Goal: Transaction & Acquisition: Obtain resource

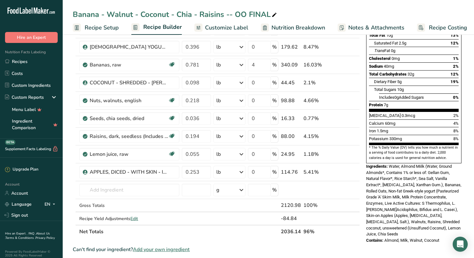
scroll to position [97, 0]
click at [22, 60] on link "Recipes" at bounding box center [31, 61] width 63 height 12
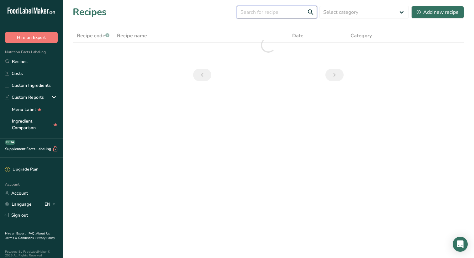
click at [300, 13] on input "text" at bounding box center [277, 12] width 80 height 13
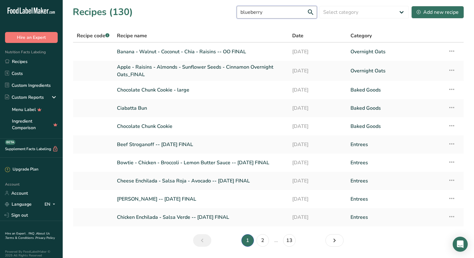
type input "blueberry"
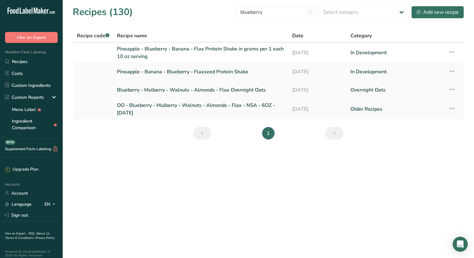
click at [218, 90] on link "Blueberry - Mulberry - Walnuts - Almonds - Flax Overnight Oats" at bounding box center [201, 89] width 168 height 13
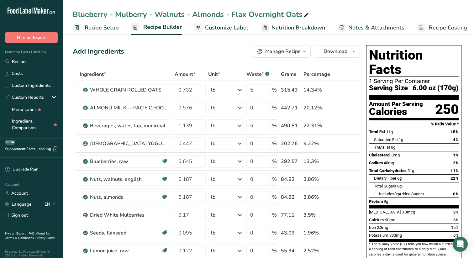
click at [305, 50] on icon "button" at bounding box center [304, 52] width 5 height 8
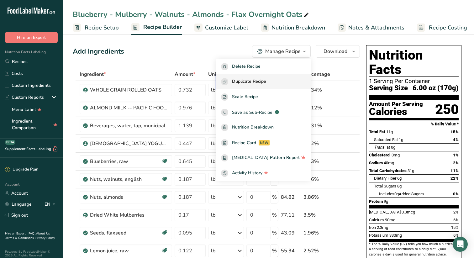
click at [266, 81] on span "Duplicate Recipe" at bounding box center [249, 81] width 34 height 7
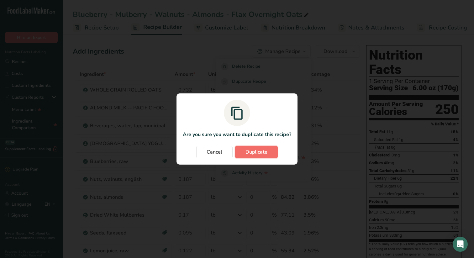
click at [255, 150] on span "Duplicate" at bounding box center [256, 152] width 22 height 8
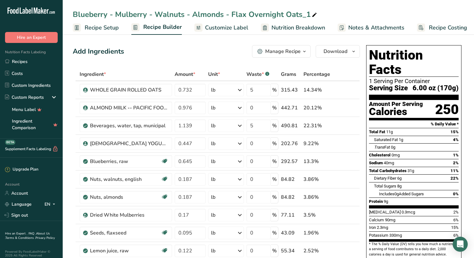
click at [313, 13] on icon at bounding box center [314, 15] width 6 height 9
type input "Blueberry - Mulberry - Walnuts - Almonds - Flax Overnight Oats_FINAL"
click at [194, 89] on input "0.732" at bounding box center [190, 90] width 31 height 13
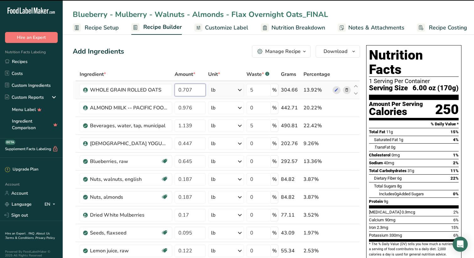
type input "0.732"
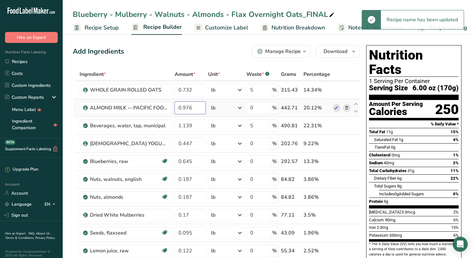
click at [198, 107] on div "Ingredient * Amount * Unit * Waste * .a-a{fill:#347362;}.b-a{fill:#fff;} Grams …" at bounding box center [216, 201] width 287 height 267
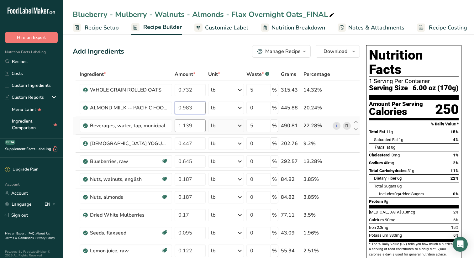
type input "0.983"
click at [197, 124] on div "Ingredient * Amount * Unit * Waste * .a-a{fill:#347362;}.b-a{fill:#fff;} Grams …" at bounding box center [216, 201] width 287 height 267
type input "1.022"
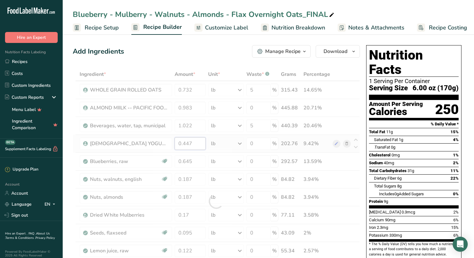
click at [197, 146] on div "Ingredient * Amount * Unit * Waste * .a-a{fill:#347362;}.b-a{fill:#fff;} Grams …" at bounding box center [216, 201] width 287 height 267
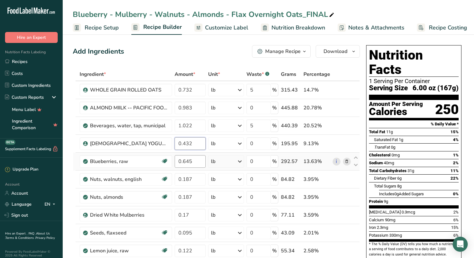
type input "0.432"
click at [199, 162] on div "Ingredient * Amount * Unit * Waste * .a-a{fill:#347362;}.b-a{fill:#fff;} Grams …" at bounding box center [216, 201] width 287 height 267
type input "0.631"
click at [201, 179] on div "Ingredient * Amount * Unit * Waste * .a-a{fill:#347362;}.b-a{fill:#fff;} Grams …" at bounding box center [216, 201] width 287 height 267
type input "0.185"
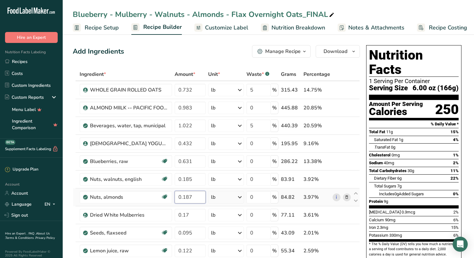
click at [196, 196] on div "Ingredient * Amount * Unit * Waste * .a-a{fill:#347362;}.b-a{fill:#fff;} Grams …" at bounding box center [216, 201] width 287 height 267
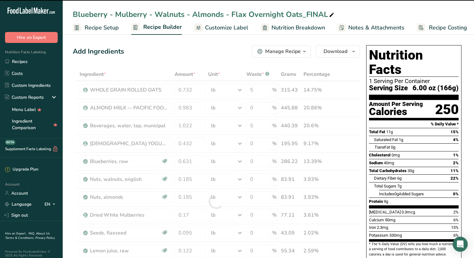
click at [197, 212] on div at bounding box center [216, 201] width 287 height 267
type input "0.187"
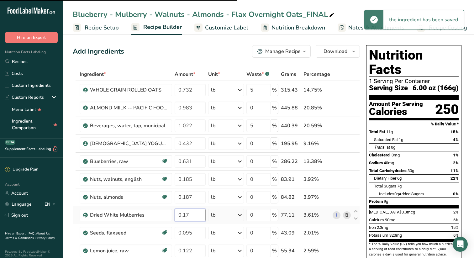
click at [192, 213] on input "0.17" at bounding box center [190, 215] width 31 height 13
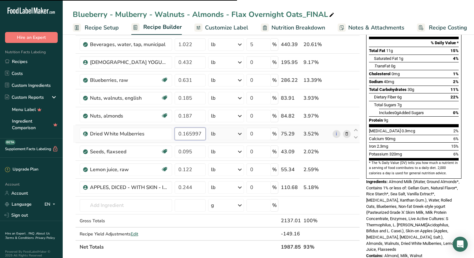
scroll to position [82, 0]
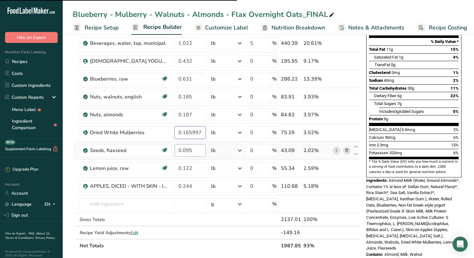
type input "0.165997"
click at [198, 150] on div "Ingredient * Amount * Unit * Waste * .a-a{fill:#347362;}.b-a{fill:#fff;} Grams …" at bounding box center [216, 118] width 287 height 267
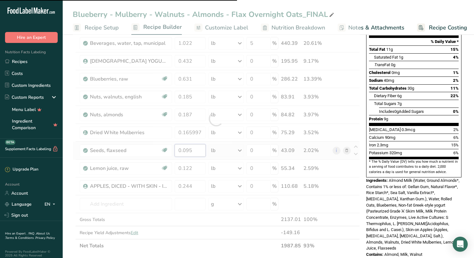
type input "0.185"
type input "0.17"
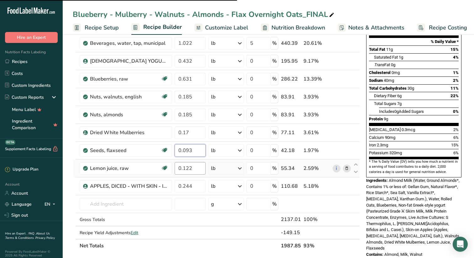
type input "0.093"
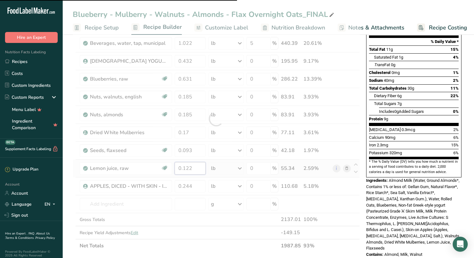
click at [200, 168] on div "Ingredient * Amount * Unit * Waste * .a-a{fill:#347362;}.b-a{fill:#fff;} Grams …" at bounding box center [216, 118] width 287 height 267
type input "0.118"
click at [196, 184] on div at bounding box center [216, 118] width 287 height 267
click at [194, 186] on div at bounding box center [216, 118] width 287 height 267
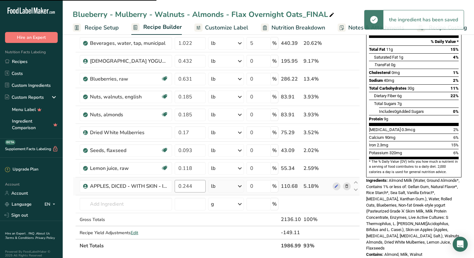
type input "0.165997"
type input "0.095"
type input "0.122"
click at [193, 186] on input "0.244" at bounding box center [190, 186] width 31 height 13
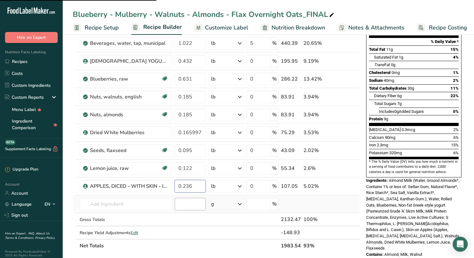
type input "0.236"
click at [188, 204] on div "Ingredient * Amount * Unit * Waste * .a-a{fill:#347362;}.b-a{fill:#fff;} Grams …" at bounding box center [216, 118] width 287 height 267
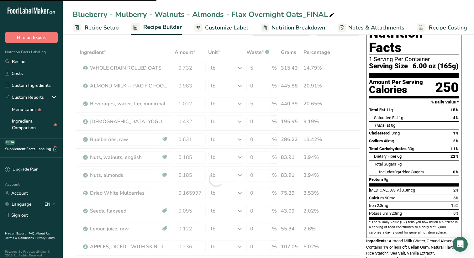
scroll to position [20, 0]
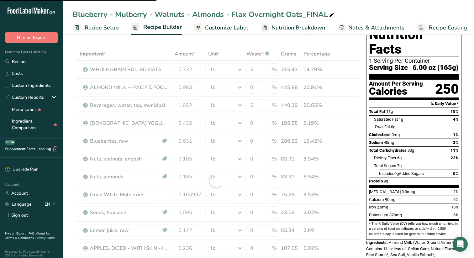
click at [257, 105] on div at bounding box center [216, 180] width 287 height 267
click at [216, 181] on div at bounding box center [216, 181] width 0 height 0
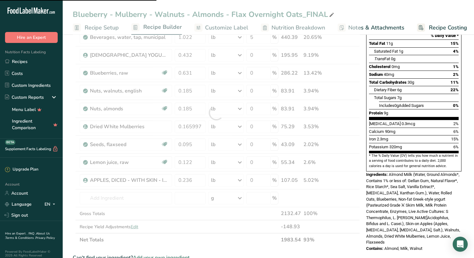
scroll to position [90, 0]
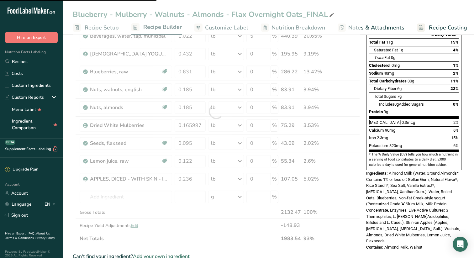
click at [221, 198] on div at bounding box center [216, 111] width 287 height 267
type input "0.093"
type input "0.244"
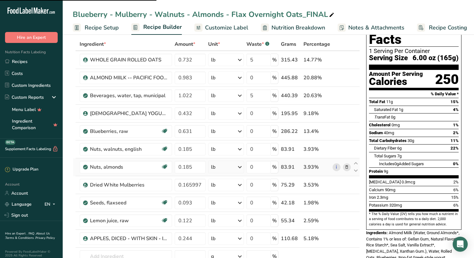
scroll to position [27, 0]
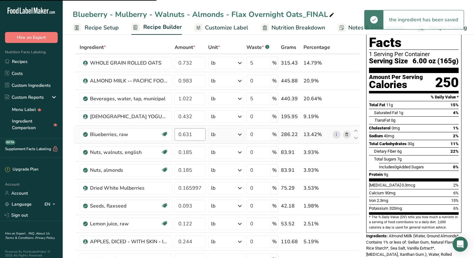
type input "0.118"
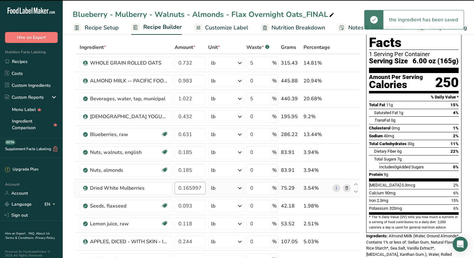
type input "0.236"
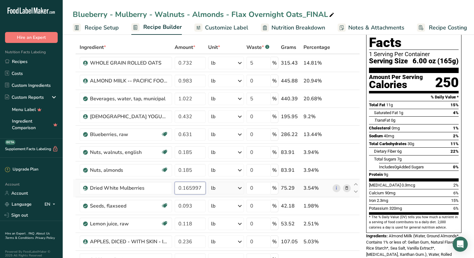
click at [202, 188] on input "0.165997" at bounding box center [190, 188] width 31 height 13
type input "0.166"
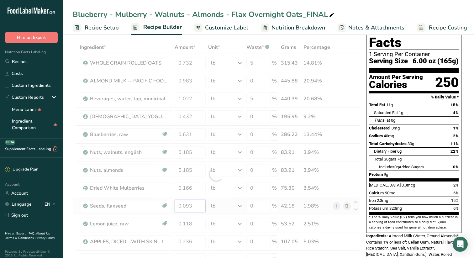
click at [199, 207] on div "Ingredient * Amount * Unit * Waste * .a-a{fill:#347362;}.b-a{fill:#fff;} Grams …" at bounding box center [216, 174] width 287 height 267
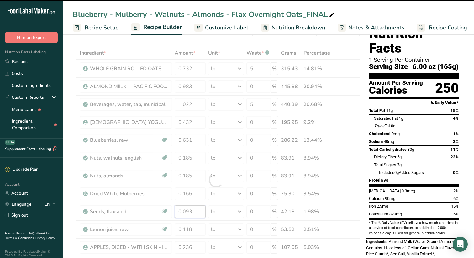
scroll to position [0, 0]
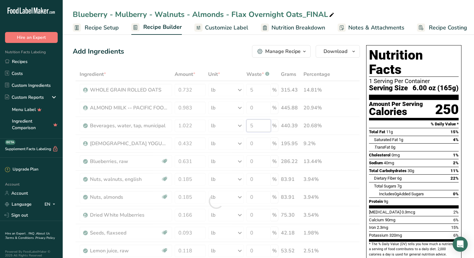
drag, startPoint x: 256, startPoint y: 125, endPoint x: 243, endPoint y: 125, distance: 12.8
click at [243, 125] on div "Ingredient * Amount * Unit * Waste * .a-a{fill:#347362;}.b-a{fill:#fff;} Grams …" at bounding box center [216, 201] width 287 height 267
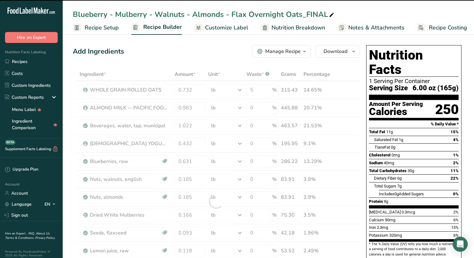
click at [238, 52] on div "Add Ingredients Manage Recipe Delete Recipe Duplicate Recipe Scale Recipe Save …" at bounding box center [216, 51] width 287 height 13
click at [430, 216] on div "Calcium 90mg 6%" at bounding box center [414, 220] width 90 height 8
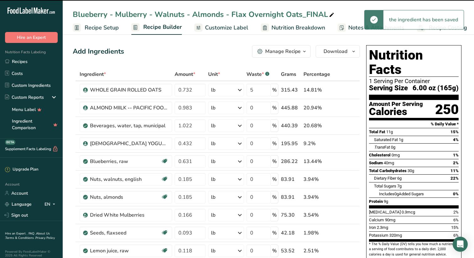
type input "5"
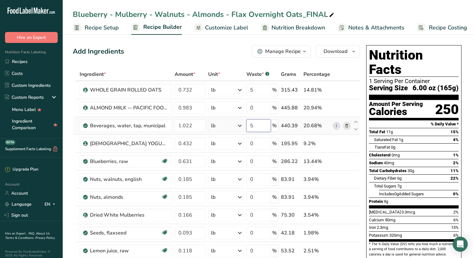
drag, startPoint x: 257, startPoint y: 125, endPoint x: 246, endPoint y: 125, distance: 11.0
click at [254, 125] on input "5" at bounding box center [258, 125] width 24 height 13
type input "0"
click at [262, 106] on div "Ingredient * Amount * Unit * Waste * .a-a{fill:#347362;}.b-a{fill:#fff;} Grams …" at bounding box center [216, 201] width 287 height 267
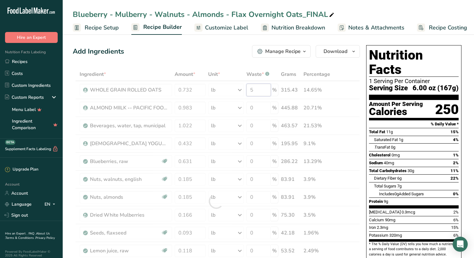
drag, startPoint x: 257, startPoint y: 90, endPoint x: 238, endPoint y: 90, distance: 18.5
click at [241, 90] on div "Ingredient * Amount * Unit * Waste * .a-a{fill:#347362;}.b-a{fill:#fff;} Grams …" at bounding box center [216, 201] width 287 height 267
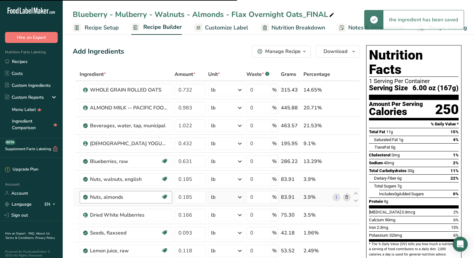
type input "5"
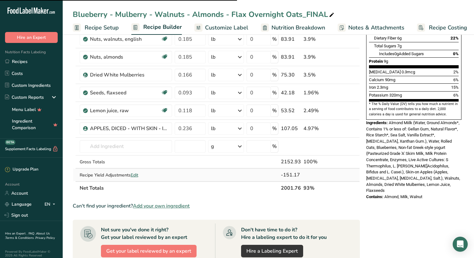
scroll to position [141, 0]
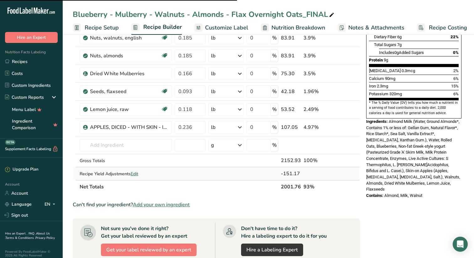
click at [136, 173] on span "Edit" at bounding box center [135, 174] width 8 height 6
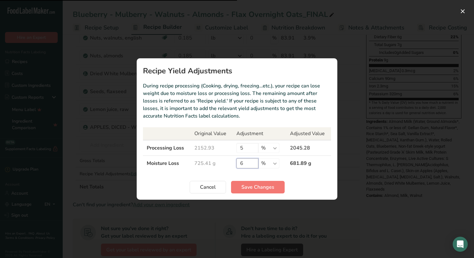
drag, startPoint x: 244, startPoint y: 164, endPoint x: 213, endPoint y: 164, distance: 30.7
click at [219, 164] on tr "Moisture Loss 725.41 g 6 % g kg mg mcg lb oz 681.89 g" at bounding box center [237, 163] width 188 height 15
type input "0"
click at [265, 186] on span "Save Changes" at bounding box center [257, 187] width 33 height 8
type input "0"
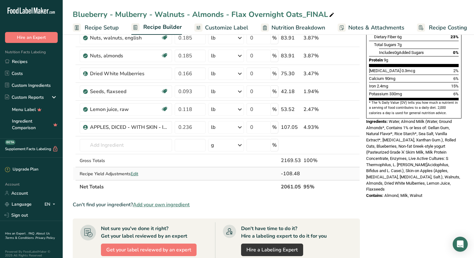
click at [138, 173] on span "Edit" at bounding box center [135, 174] width 8 height 6
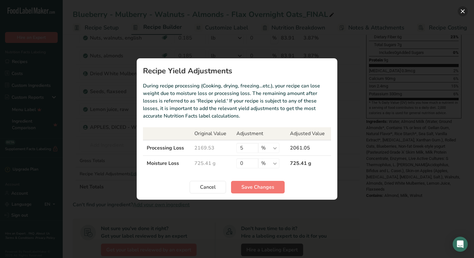
click at [462, 11] on button "Recipe yield modal" at bounding box center [463, 11] width 10 height 10
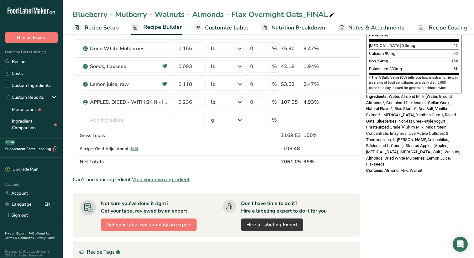
scroll to position [180, 0]
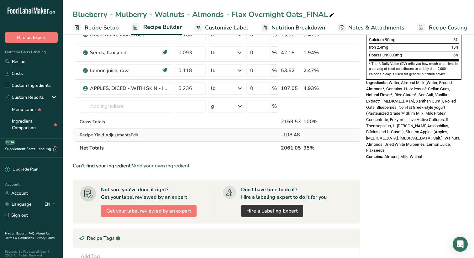
click at [138, 134] on span "Edit" at bounding box center [135, 135] width 8 height 6
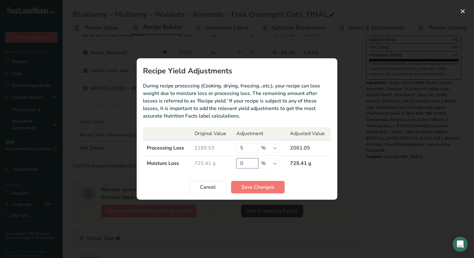
click at [248, 164] on input "0" at bounding box center [247, 163] width 22 height 10
type input "2"
click at [257, 187] on span "Save Changes" at bounding box center [257, 187] width 33 height 8
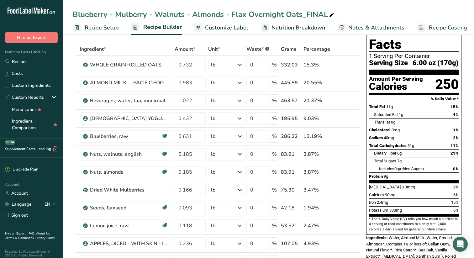
scroll to position [0, 0]
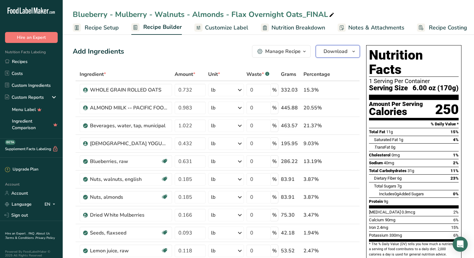
click at [354, 50] on icon "button" at bounding box center [353, 52] width 5 height 8
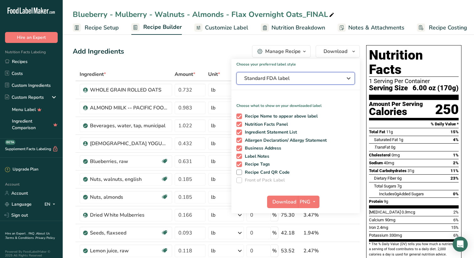
click at [349, 77] on icon "button" at bounding box center [349, 78] width 8 height 11
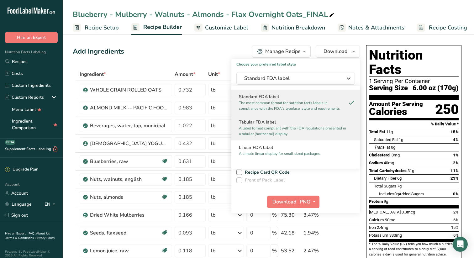
click at [276, 122] on h2 "Tabular FDA label" at bounding box center [295, 122] width 113 height 7
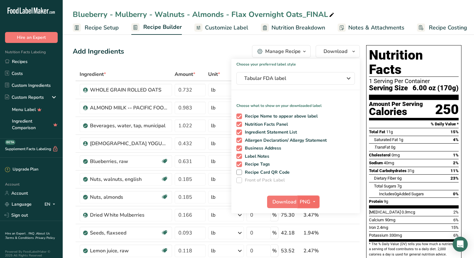
click at [314, 201] on icon "button" at bounding box center [313, 202] width 5 height 8
click at [309, 234] on link "SVG" at bounding box center [309, 235] width 20 height 10
click at [286, 201] on span "Download" at bounding box center [284, 202] width 24 height 8
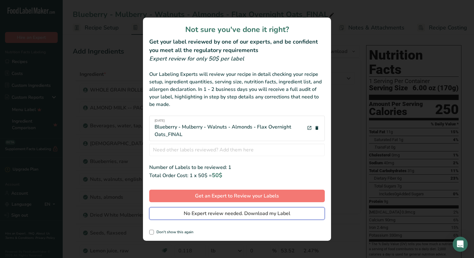
click at [223, 211] on span "No Expert review needed. Download my Label" at bounding box center [237, 214] width 107 height 8
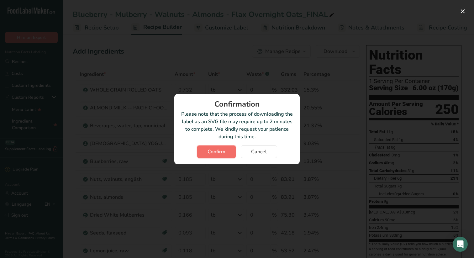
click at [218, 149] on span "Confirm" at bounding box center [216, 152] width 18 height 8
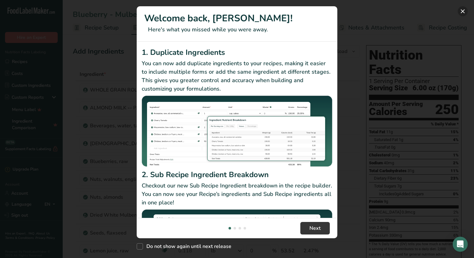
click at [463, 10] on button "New Features" at bounding box center [463, 11] width 10 height 10
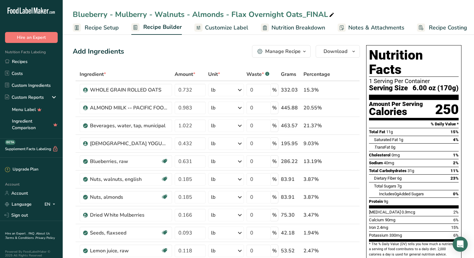
click at [417, 8] on div "Blueberry - Mulberry - Walnuts - Almonds - Flax Overnight Oats_FINAL Recipe Set…" at bounding box center [268, 17] width 411 height 35
click at [413, 16] on div "Blueberry - Mulberry - Walnuts - Almonds - Flax Overnight Oats_FINAL" at bounding box center [268, 14] width 411 height 11
click at [353, 51] on icon "button" at bounding box center [353, 52] width 5 height 8
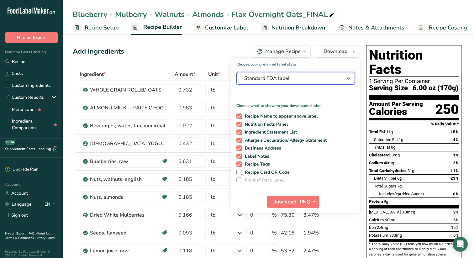
click at [349, 78] on icon "button" at bounding box center [349, 78] width 8 height 11
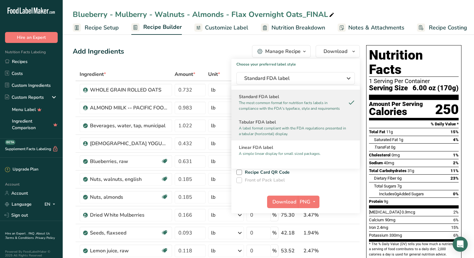
click at [275, 125] on h2 "Tabular FDA label" at bounding box center [295, 122] width 113 height 7
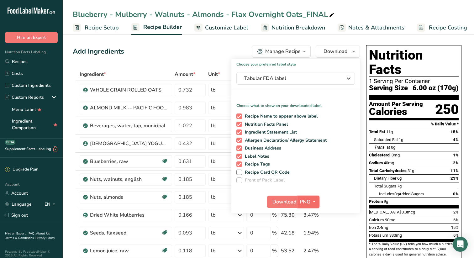
click at [315, 201] on icon "button" at bounding box center [313, 202] width 5 height 8
click at [310, 233] on link "SVG" at bounding box center [309, 235] width 20 height 10
click at [286, 201] on span "Download" at bounding box center [284, 202] width 24 height 8
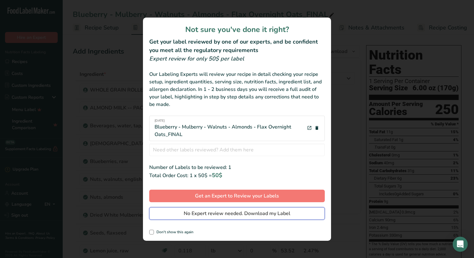
click at [228, 212] on span "No Expert review needed. Download my Label" at bounding box center [237, 214] width 107 height 8
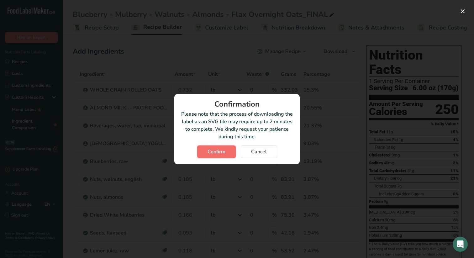
click at [215, 150] on span "Confirm" at bounding box center [216, 152] width 18 height 8
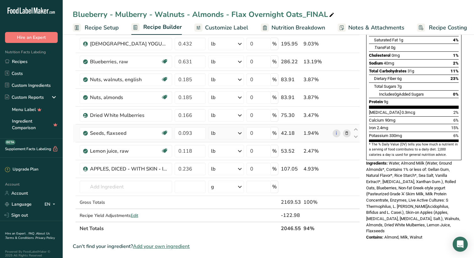
scroll to position [106, 0]
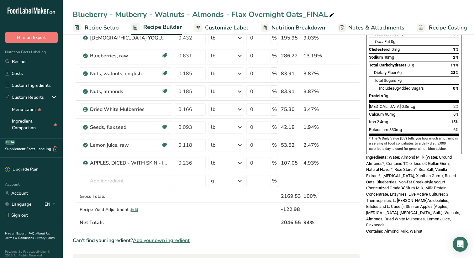
drag, startPoint x: 426, startPoint y: 211, endPoint x: 365, endPoint y: 145, distance: 89.8
click at [365, 145] on div "Nutrition Facts 1 Serving Per Container Serving Size 6.00 oz (170g) Amount Per …" at bounding box center [414, 87] width 100 height 300
copy div "Ingredients: Water, Almond Miilk (Water, Ground Almonds*, Contains 1% or less o…"
click at [30, 61] on link "Recipes" at bounding box center [31, 61] width 63 height 12
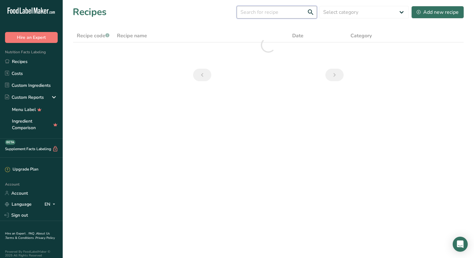
click at [295, 13] on input "text" at bounding box center [277, 12] width 80 height 13
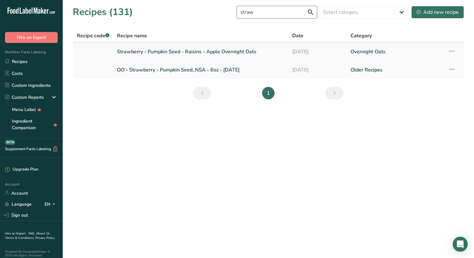
type input "straw"
click at [201, 51] on link "Strawberry - Pumpkin Seed - Raisins - Apple Overnight Oats" at bounding box center [201, 51] width 168 height 13
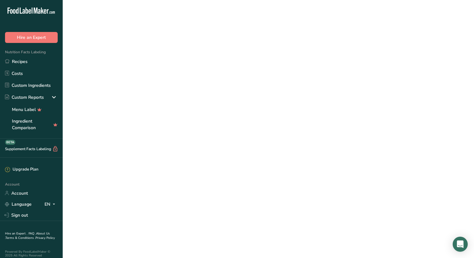
click at [201, 51] on link "Strawberry - Pumpkin Seed - Raisins - Apple Overnight Oats" at bounding box center [201, 51] width 168 height 13
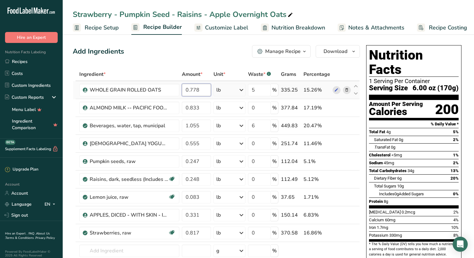
click at [202, 89] on input "0.778" at bounding box center [196, 90] width 29 height 13
type input "0.735"
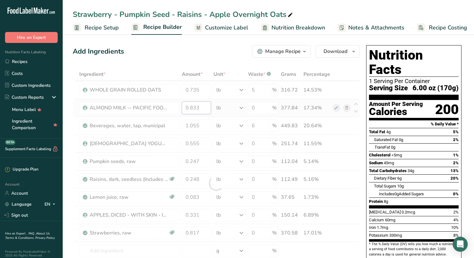
click at [205, 109] on div "Ingredient * Amount * Unit * Waste * .a-a{fill:#347362;}.b-a{fill:#fff;} Grams …" at bounding box center [216, 183] width 287 height 231
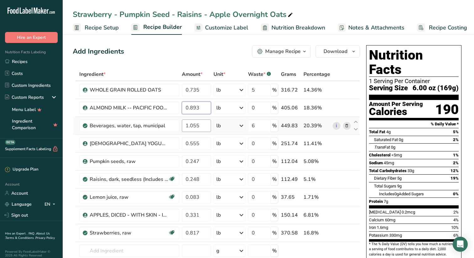
type input "0.893"
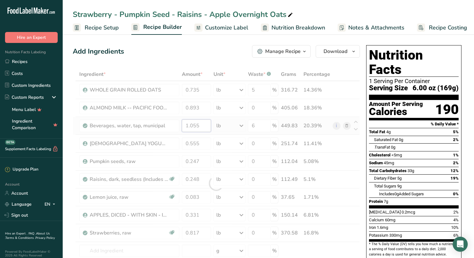
click at [206, 125] on div "Ingredient * Amount * Unit * Waste * .a-a{fill:#347362;}.b-a{fill:#fff;} Grams …" at bounding box center [216, 183] width 287 height 231
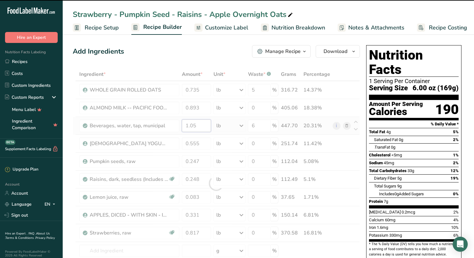
type input "1"
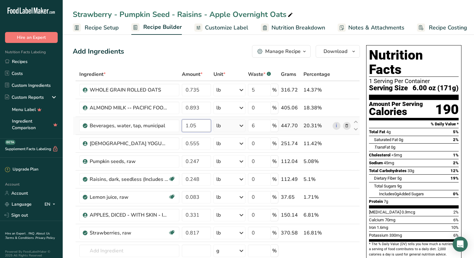
type input "1"
type input "0.945"
click at [204, 145] on div "Ingredient * Amount * Unit * Waste * .a-a{fill:#347362;}.b-a{fill:#fff;} Grams …" at bounding box center [216, 183] width 287 height 231
type input "0.525"
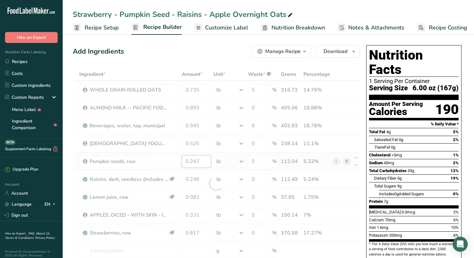
click at [205, 163] on div "Ingredient * Amount * Unit * Waste * .a-a{fill:#347362;}.b-a{fill:#fff;} Grams …" at bounding box center [216, 183] width 287 height 231
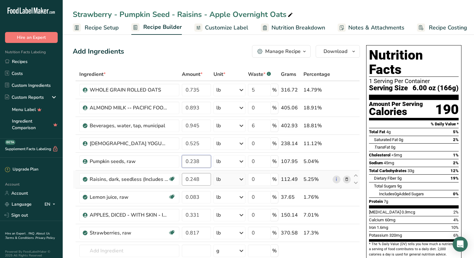
type input "0.238"
click at [204, 179] on div "Ingredient * Amount * Unit * Waste * .a-a{fill:#347362;}.b-a{fill:#fff;} Grams …" at bounding box center [216, 183] width 287 height 231
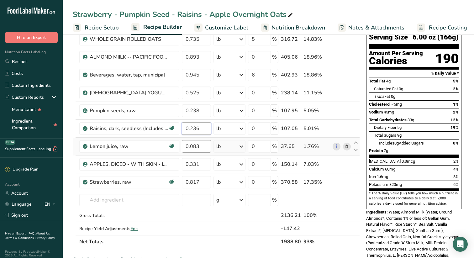
scroll to position [69, 0]
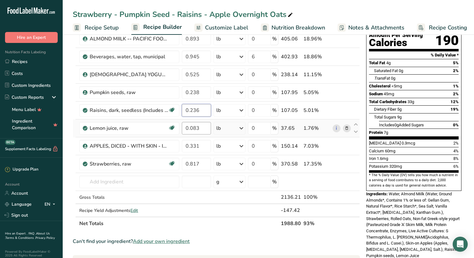
type input "0.236"
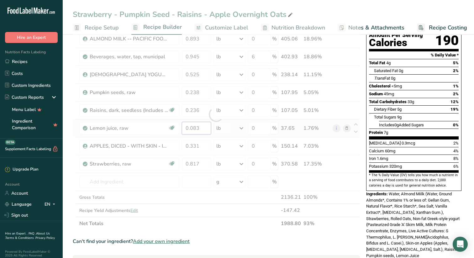
click at [202, 128] on div "Ingredient * Amount * Unit * Waste * .a-a{fill:#347362;}.b-a{fill:#fff;} Grams …" at bounding box center [216, 114] width 287 height 231
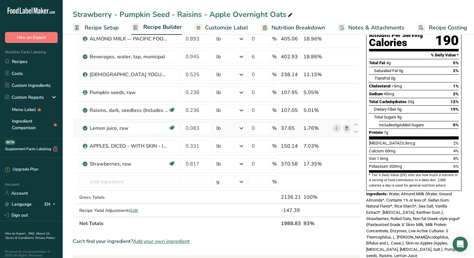
click at [76, 128] on div "Ingredient * Amount * Unit * Waste * .a-a{fill:#347362;}.b-a{fill:#fff;} Grams …" at bounding box center [216, 114] width 287 height 231
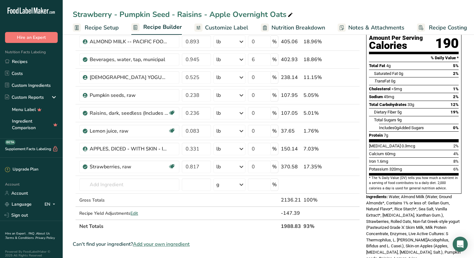
scroll to position [72, 0]
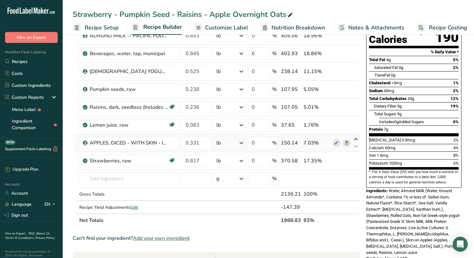
click at [356, 138] on icon at bounding box center [356, 139] width 8 height 5
type input "0.331"
type input "0.083"
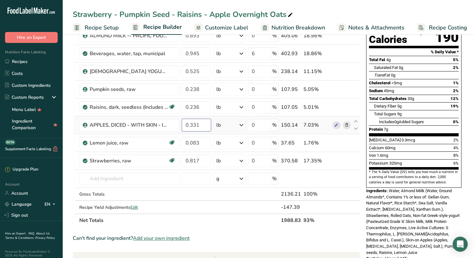
click at [203, 125] on input "0.331" at bounding box center [196, 125] width 29 height 13
type input "0.316"
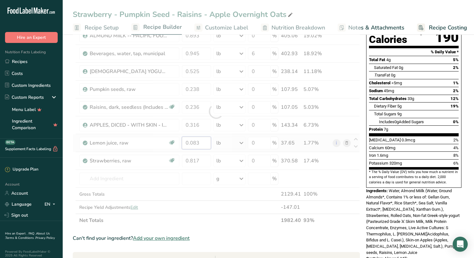
click at [201, 143] on div "Ingredient * Amount * Unit * Waste * .a-a{fill:#347362;}.b-a{fill:#fff;} Grams …" at bounding box center [216, 111] width 287 height 231
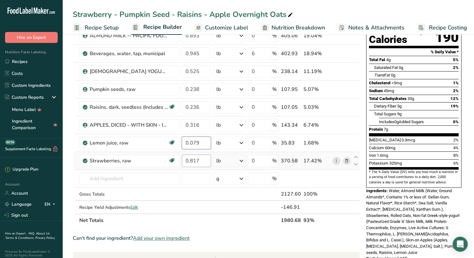
type input "0.079"
click at [204, 160] on div "Ingredient * Amount * Unit * Waste * .a-a{fill:#347362;}.b-a{fill:#fff;} Grams …" at bounding box center [216, 111] width 287 height 231
type input "0.790"
click at [201, 179] on div "Ingredient * Amount * Unit * Waste * .a-a{fill:#347362;}.b-a{fill:#fff;} Grams …" at bounding box center [216, 111] width 287 height 231
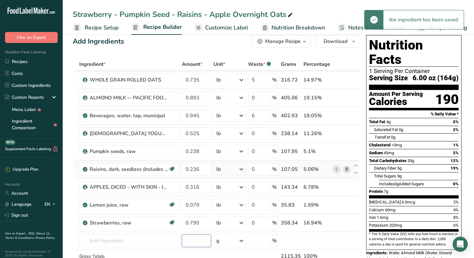
scroll to position [0, 0]
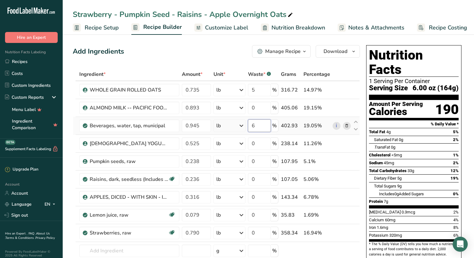
drag, startPoint x: 259, startPoint y: 127, endPoint x: 239, endPoint y: 127, distance: 20.4
click at [239, 127] on tr "Beverages, water, tap, municipal 0.945 lb Portions 1 fl oz 1 bottle 8 fl oz 1 l…" at bounding box center [216, 126] width 286 height 18
type input "0"
click at [262, 142] on div "Ingredient * Amount * Unit * Waste * .a-a{fill:#347362;}.b-a{fill:#fff;} Grams …" at bounding box center [216, 183] width 287 height 231
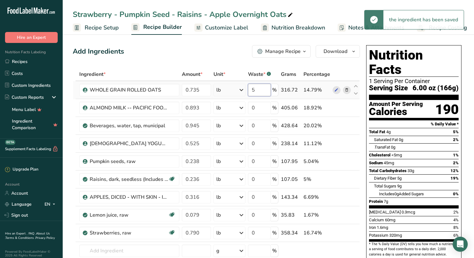
click at [260, 91] on div "Ingredient * Amount * Unit * Waste * .a-a{fill:#347362;}.b-a{fill:#fff;} Grams …" at bounding box center [216, 183] width 287 height 231
type input "5"
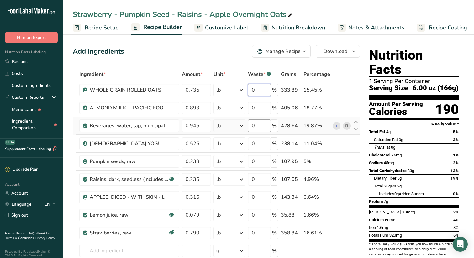
type input "0"
click at [260, 128] on div "Ingredient * Amount * Unit * Waste * .a-a{fill:#347362;}.b-a{fill:#fff;} Grams …" at bounding box center [216, 183] width 287 height 231
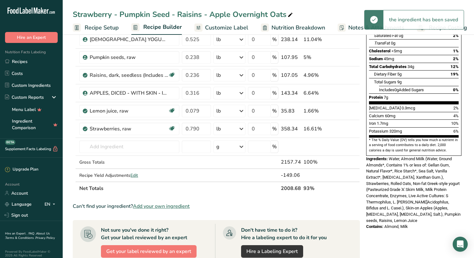
scroll to position [105, 0]
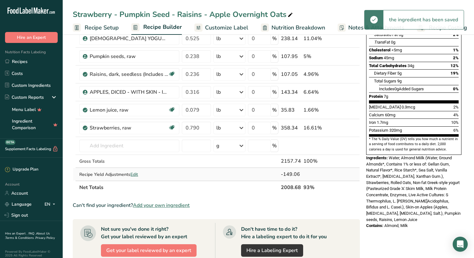
click at [136, 174] on div "Ingredient * Amount * Unit * Waste * .a-a{fill:#347362;}.b-a{fill:#fff;} Grams …" at bounding box center [216, 78] width 287 height 231
click at [136, 173] on span "Edit" at bounding box center [134, 174] width 8 height 6
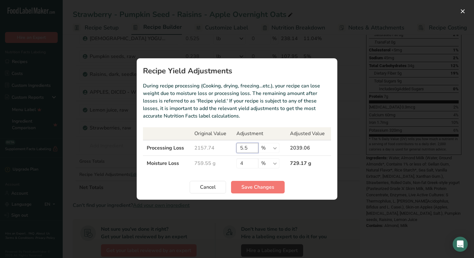
drag, startPoint x: 250, startPoint y: 148, endPoint x: 213, endPoint y: 148, distance: 36.4
click at [232, 148] on tr "Processing Loss 2157.74 5.5 % g kg mg mcg lb oz 2039.06" at bounding box center [237, 148] width 188 height 16
type input "2"
click at [263, 186] on span "Save Changes" at bounding box center [257, 187] width 33 height 8
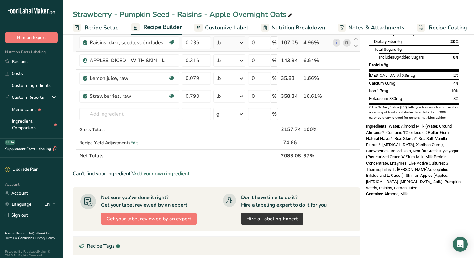
scroll to position [138, 0]
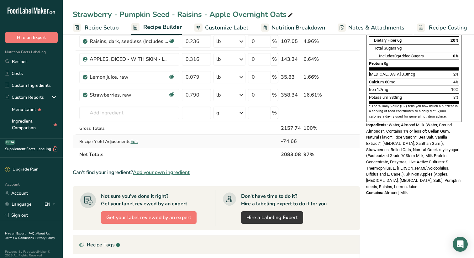
click at [136, 139] on span "Edit" at bounding box center [134, 142] width 8 height 6
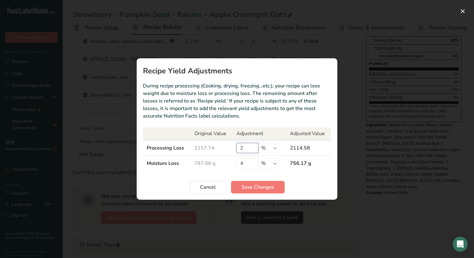
drag, startPoint x: 248, startPoint y: 147, endPoint x: 241, endPoint y: 147, distance: 6.3
click at [241, 147] on input "2" at bounding box center [247, 148] width 22 height 10
type input "4"
click at [255, 186] on span "Save Changes" at bounding box center [257, 187] width 33 height 8
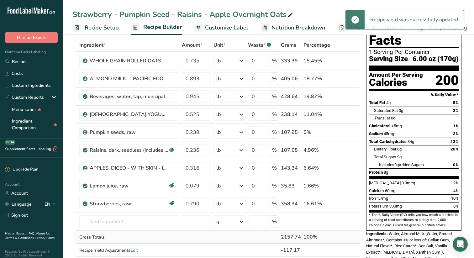
scroll to position [27, 0]
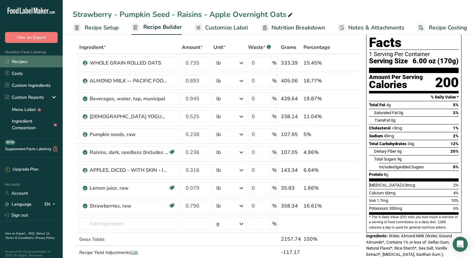
click at [23, 61] on link "Recipes" at bounding box center [31, 61] width 63 height 12
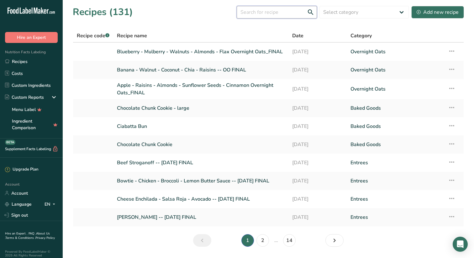
click at [281, 10] on input "text" at bounding box center [277, 12] width 80 height 13
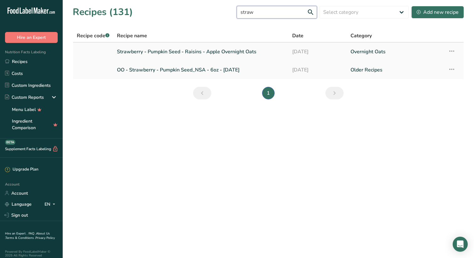
type input "straw"
click at [178, 51] on link "Strawberry - Pumpkin Seed - Raisins - Apple Overnight Oats" at bounding box center [201, 51] width 168 height 13
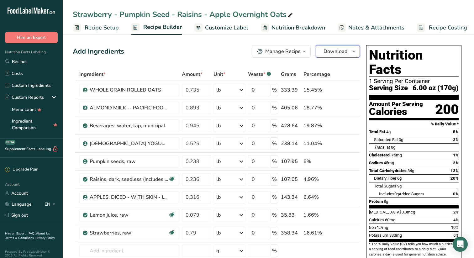
click at [353, 50] on icon "button" at bounding box center [353, 52] width 5 height 8
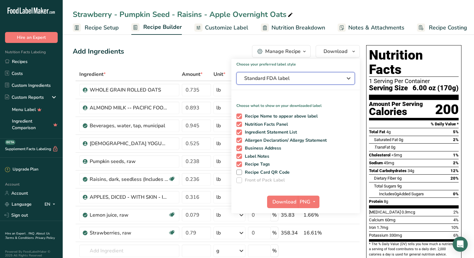
click at [350, 76] on icon "button" at bounding box center [349, 78] width 8 height 11
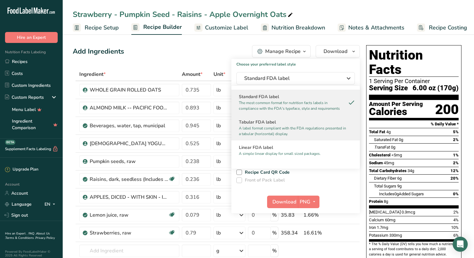
click at [267, 122] on h2 "Tabular FDA label" at bounding box center [295, 122] width 113 height 7
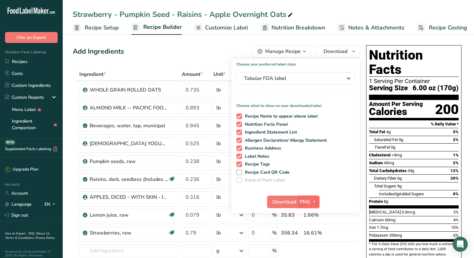
click at [314, 200] on icon "button" at bounding box center [313, 202] width 5 height 8
click at [310, 234] on link "SVG" at bounding box center [309, 235] width 20 height 10
click at [286, 201] on span "Download" at bounding box center [284, 202] width 24 height 8
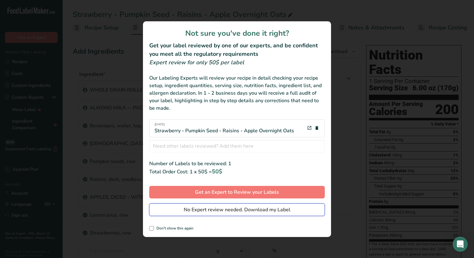
click at [226, 208] on span "No Expert review needed. Download my Label" at bounding box center [237, 210] width 107 height 8
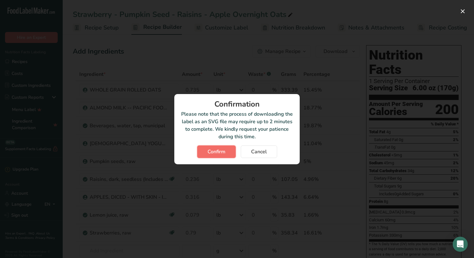
click at [216, 149] on span "Confirm" at bounding box center [216, 152] width 18 height 8
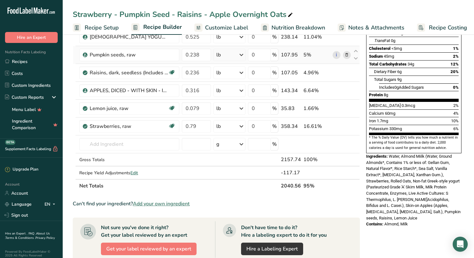
scroll to position [108, 0]
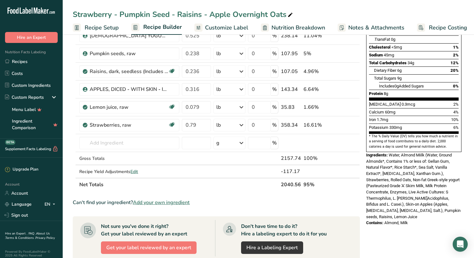
drag, startPoint x: 416, startPoint y: 202, endPoint x: 364, endPoint y: 142, distance: 79.3
click at [364, 142] on div "Nutrition Facts 1 Serving Per Container Serving Size 6.00 oz (170g) Amount Per …" at bounding box center [414, 82] width 100 height 294
copy div "Ingredients: Water, Almond Miilk (Water, Ground Almonds*, Contains 1% or less o…"
click at [20, 61] on link "Recipes" at bounding box center [31, 61] width 63 height 12
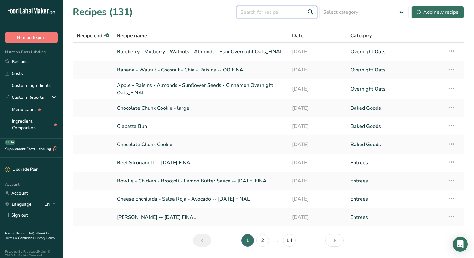
click at [286, 11] on input "text" at bounding box center [277, 12] width 80 height 13
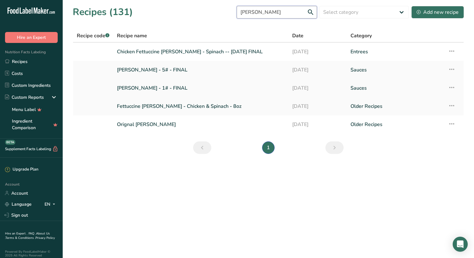
type input "alfredo"
click at [135, 87] on link "Alfredo Sauce - 1# - FINAL" at bounding box center [201, 87] width 168 height 13
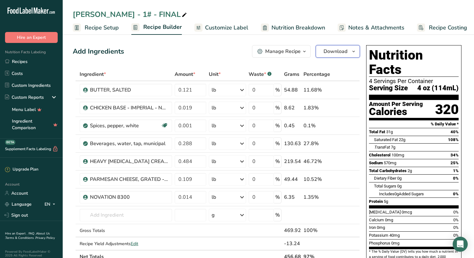
click at [353, 51] on icon "button" at bounding box center [353, 52] width 5 height 8
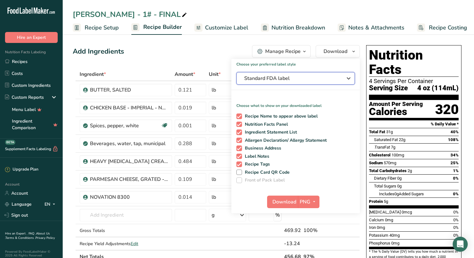
click at [349, 77] on icon "button" at bounding box center [349, 78] width 8 height 11
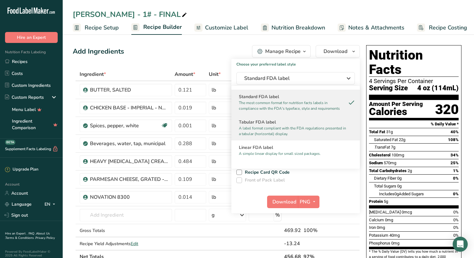
click at [284, 122] on h2 "Tabular FDA label" at bounding box center [295, 122] width 113 height 7
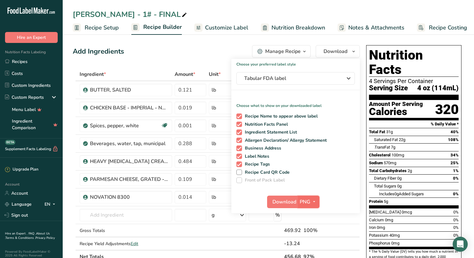
click at [313, 200] on icon "button" at bounding box center [313, 202] width 5 height 8
click at [311, 231] on link "SVG" at bounding box center [309, 235] width 20 height 10
click at [283, 201] on span "Download" at bounding box center [284, 202] width 24 height 8
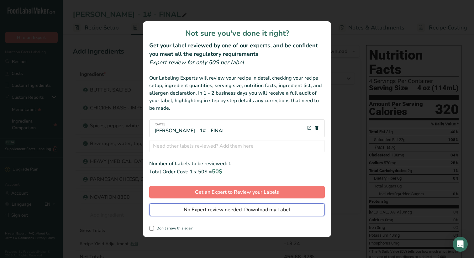
click at [216, 209] on span "No Expert review needed. Download my Label" at bounding box center [237, 210] width 107 height 8
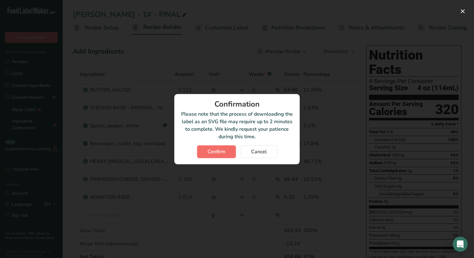
click at [219, 151] on span "Confirm" at bounding box center [216, 152] width 18 height 8
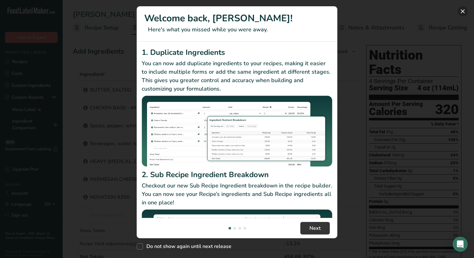
click at [463, 10] on button "New Features" at bounding box center [463, 11] width 10 height 10
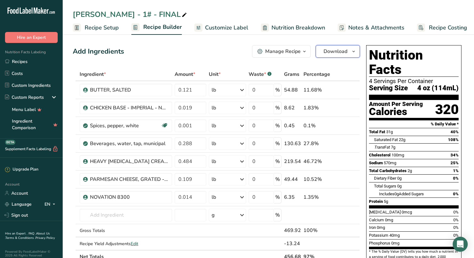
click at [353, 50] on icon "button" at bounding box center [353, 52] width 5 height 8
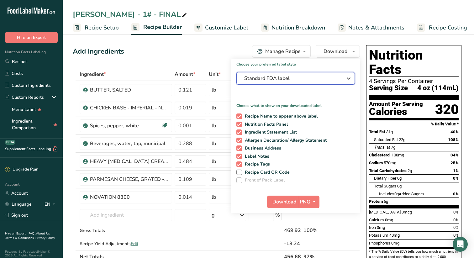
click at [348, 77] on icon "button" at bounding box center [349, 78] width 8 height 11
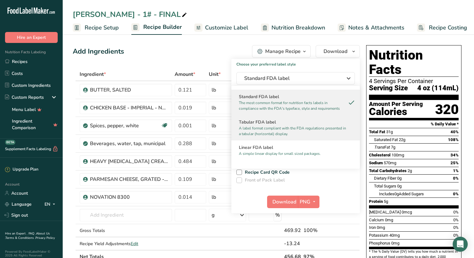
click at [263, 126] on p "A label format compliant with the FDA regulations presented in a tabular (horiz…" at bounding box center [293, 130] width 108 height 11
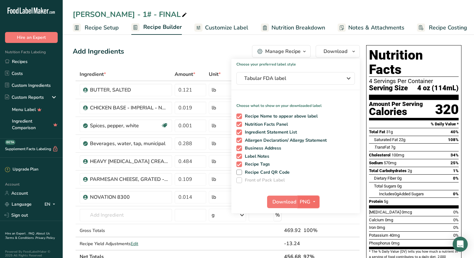
click at [314, 200] on icon "button" at bounding box center [313, 202] width 5 height 8
click at [310, 234] on link "SVG" at bounding box center [309, 235] width 20 height 10
click at [281, 202] on span "Download" at bounding box center [284, 202] width 24 height 8
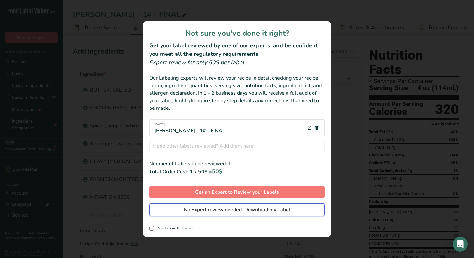
click at [233, 208] on span "No Expert review needed. Download my Label" at bounding box center [237, 210] width 107 height 8
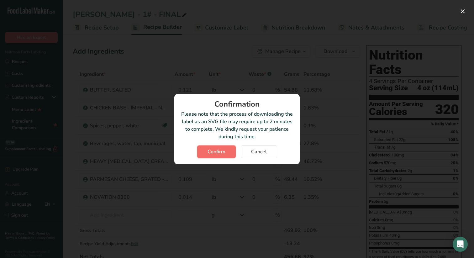
click at [214, 149] on span "Confirm" at bounding box center [216, 152] width 18 height 8
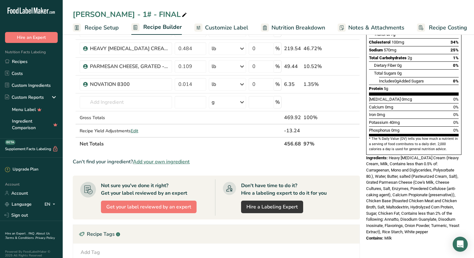
scroll to position [114, 0]
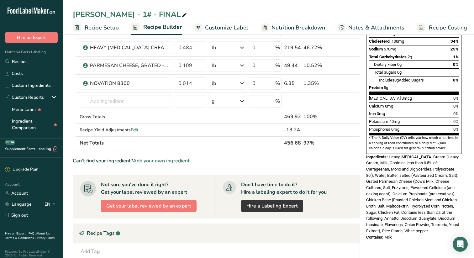
drag, startPoint x: 394, startPoint y: 223, endPoint x: 366, endPoint y: 145, distance: 83.2
click at [366, 145] on div "Nutrition Facts 4 Servings Per Container Serving Size 4 oz (114mL) Amount Per S…" at bounding box center [414, 86] width 100 height 314
copy div "Ingredients: Heavy Whipping Cream (Heavy Cream, Milk, Contains less than 0.5% o…"
click at [24, 60] on link "Recipes" at bounding box center [31, 61] width 63 height 12
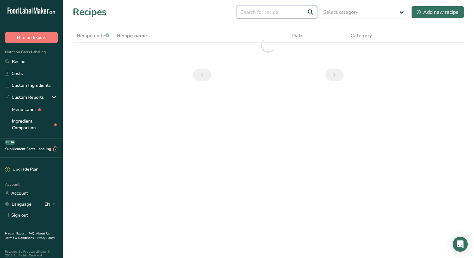
click at [290, 12] on input "text" at bounding box center [277, 12] width 80 height 13
type input "lemon"
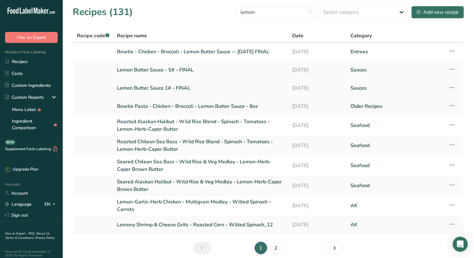
click at [158, 87] on link "Lemon Butter Sauce 1# - FINAL" at bounding box center [201, 87] width 168 height 13
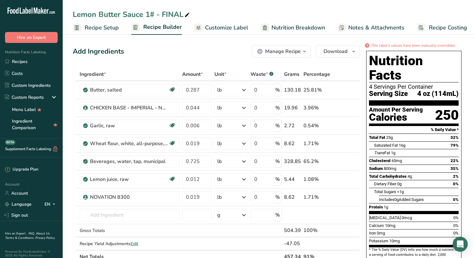
click at [230, 27] on span "Customize Label" at bounding box center [226, 28] width 43 height 8
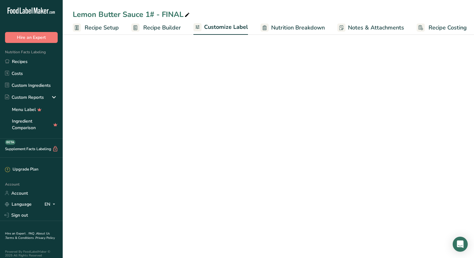
scroll to position [0, 3]
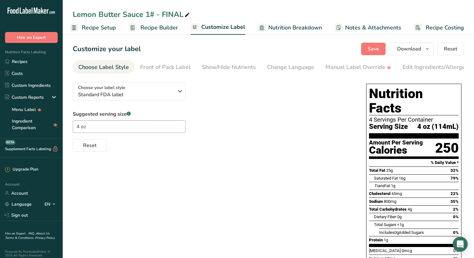
click at [293, 27] on span "Nutrition Breakdown" at bounding box center [295, 28] width 54 height 8
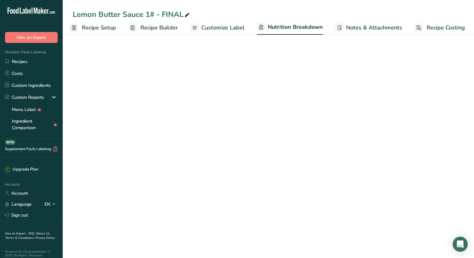
scroll to position [0, 3]
select select "Calories"
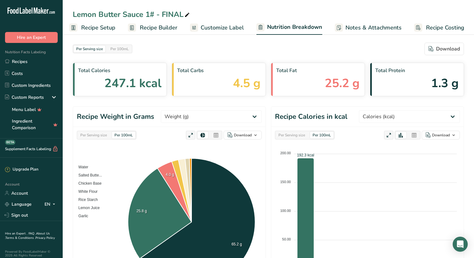
click at [111, 27] on span "Recipe Setup" at bounding box center [98, 28] width 34 height 8
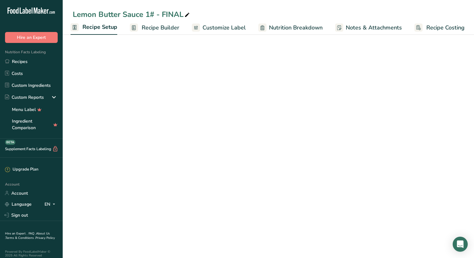
select select "22"
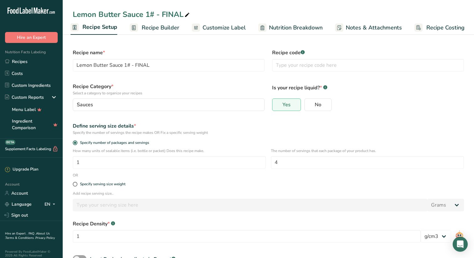
click at [160, 27] on span "Recipe Builder" at bounding box center [161, 28] width 38 height 8
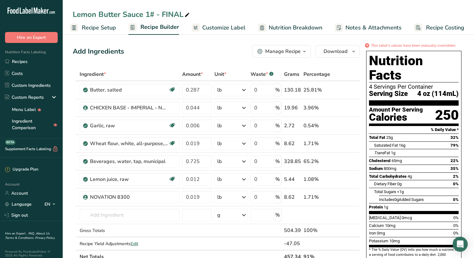
click at [306, 25] on span "Nutrition Breakdown" at bounding box center [296, 28] width 54 height 8
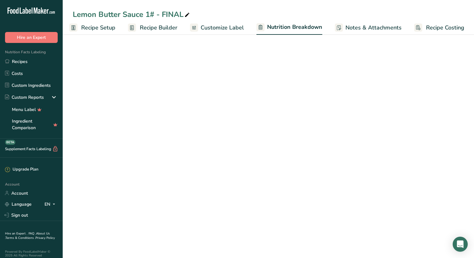
select select "Calories"
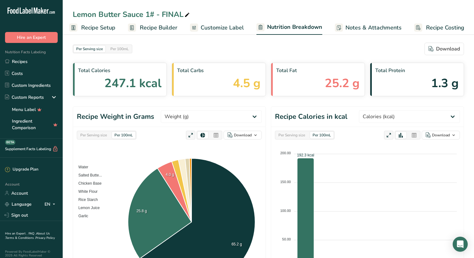
click at [368, 27] on span "Notes & Attachments" at bounding box center [373, 28] width 56 height 8
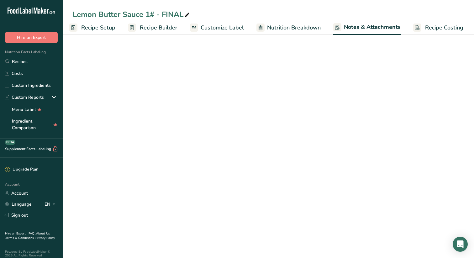
scroll to position [0, 3]
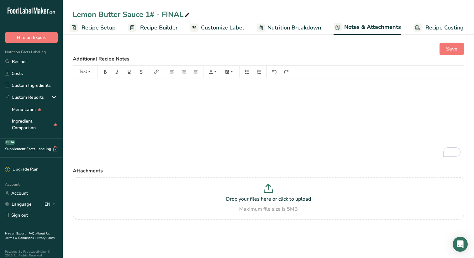
click at [440, 25] on span "Recipe Costing" at bounding box center [444, 28] width 38 height 8
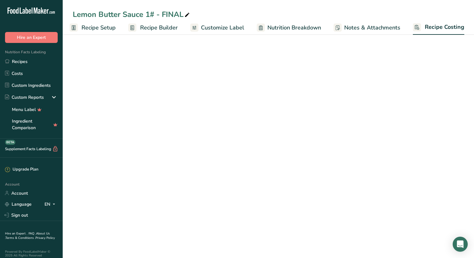
scroll to position [0, 3]
select select "12"
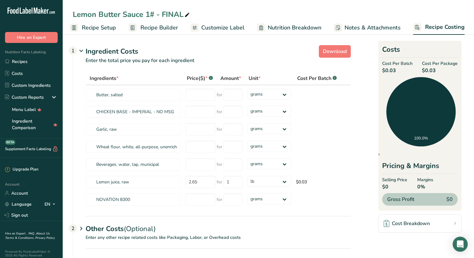
click at [230, 26] on span "Customize Label" at bounding box center [222, 28] width 43 height 8
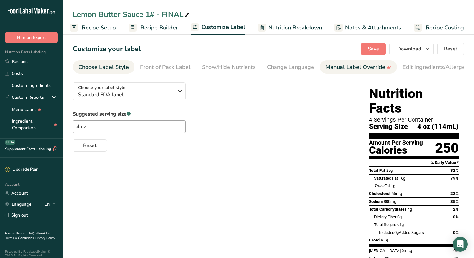
click at [346, 67] on div "Manual Label Override" at bounding box center [358, 67] width 66 height 8
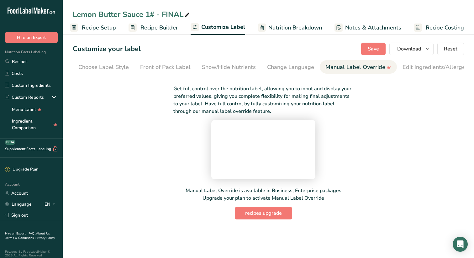
click at [120, 102] on div "Get full control over the nutrition label, allowing you to input and display yo…" at bounding box center [263, 148] width 381 height 142
click at [315, 44] on div "Customize your label Save Download Choose what to show on your downloaded label…" at bounding box center [268, 49] width 391 height 13
click at [101, 28] on span "Recipe Setup" at bounding box center [99, 28] width 34 height 8
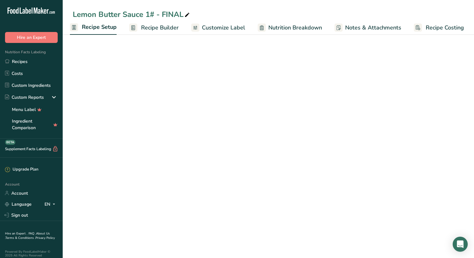
scroll to position [0, 2]
select select "22"
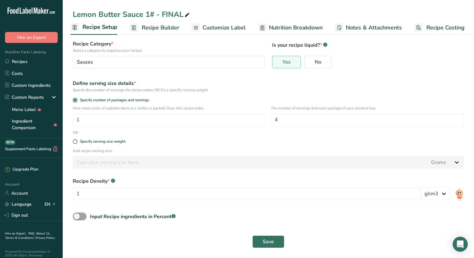
scroll to position [0, 0]
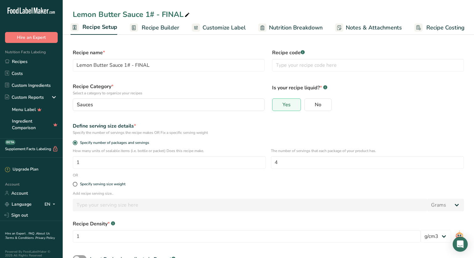
click at [162, 26] on span "Recipe Builder" at bounding box center [161, 28] width 38 height 8
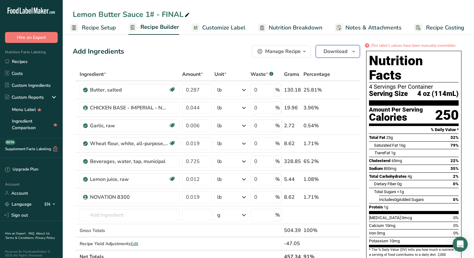
click at [355, 51] on icon "button" at bounding box center [353, 52] width 5 height 8
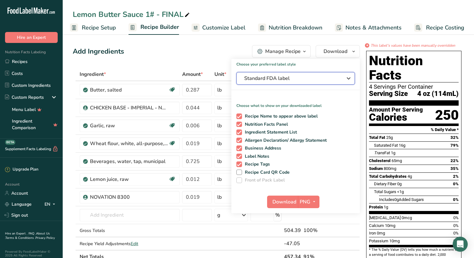
click at [349, 78] on icon "button" at bounding box center [349, 78] width 8 height 11
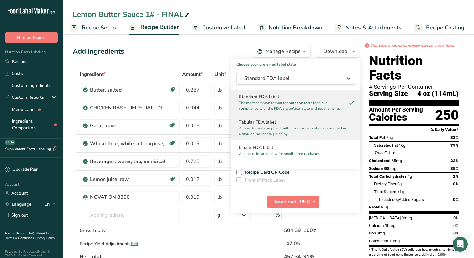
click at [268, 126] on p "A label format compliant with the FDA regulations presented in a tabular (horiz…" at bounding box center [293, 130] width 108 height 11
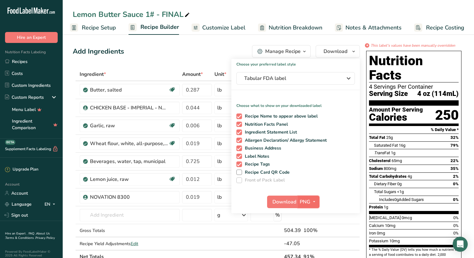
click at [315, 201] on icon "button" at bounding box center [313, 202] width 5 height 8
click at [309, 234] on link "SVG" at bounding box center [309, 235] width 20 height 10
click at [284, 201] on span "Download" at bounding box center [284, 202] width 24 height 8
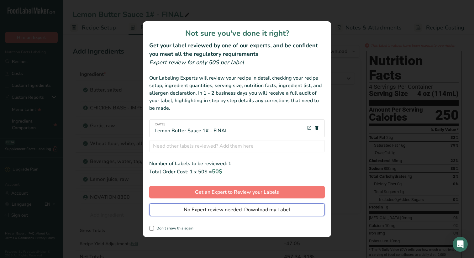
click at [184, 207] on span "No Expert review needed. Download my Label" at bounding box center [237, 210] width 107 height 8
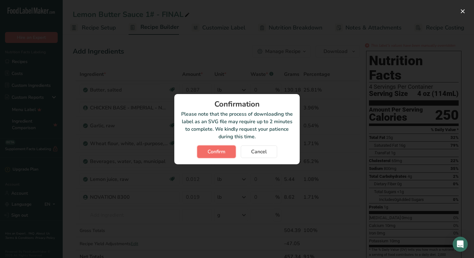
click at [215, 151] on span "Confirm" at bounding box center [216, 152] width 18 height 8
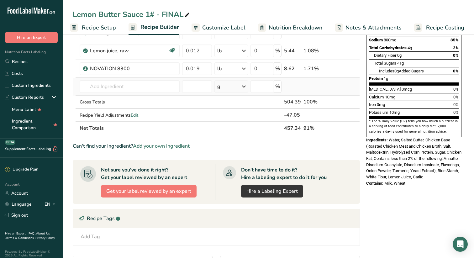
scroll to position [135, 0]
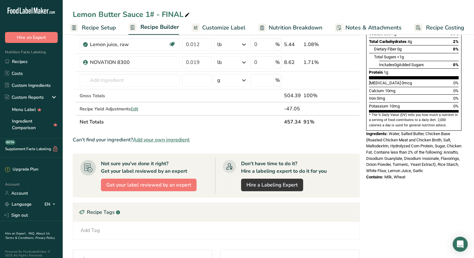
drag, startPoint x: 409, startPoint y: 162, endPoint x: 364, endPoint y: 119, distance: 62.1
click at [364, 119] on div "Nutrition Facts 4 Servings Per Container Serving Size 4 oz (114mL) Amount Per S…" at bounding box center [414, 48] width 100 height 269
copy div "Ingredients: Water, Salted Butter, Chicken Base (Roasted Chicken Meat and Chick…"
click at [18, 60] on link "Recipes" at bounding box center [31, 61] width 63 height 12
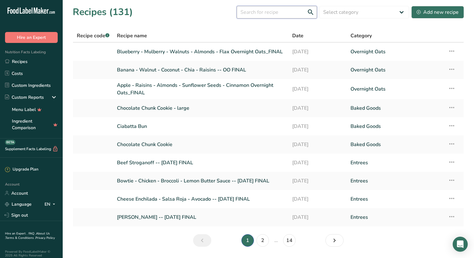
click at [289, 15] on input "text" at bounding box center [277, 12] width 80 height 13
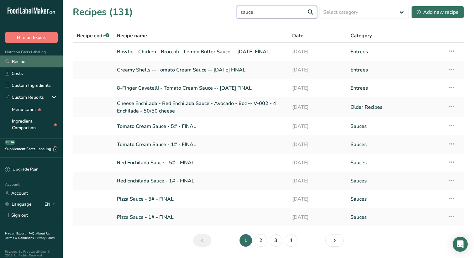
type input "sauce"
click at [24, 60] on link "Recipes" at bounding box center [31, 61] width 63 height 12
drag, startPoint x: 266, startPoint y: 12, endPoint x: 218, endPoint y: 11, distance: 48.6
click at [220, 11] on div "Recipes (131) sauce Select category All AK Baked Goods Beverages Confectionery …" at bounding box center [268, 12] width 391 height 14
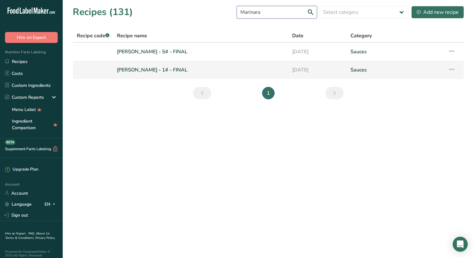
type input "Marinara"
click at [167, 69] on link "[PERSON_NAME] - 1# - FINAL" at bounding box center [201, 69] width 168 height 13
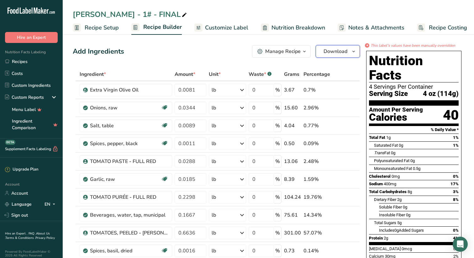
click at [353, 51] on icon "button" at bounding box center [353, 52] width 5 height 8
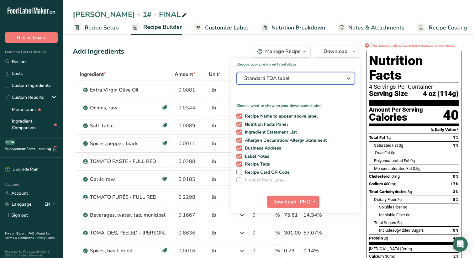
click at [348, 76] on icon "button" at bounding box center [349, 78] width 8 height 11
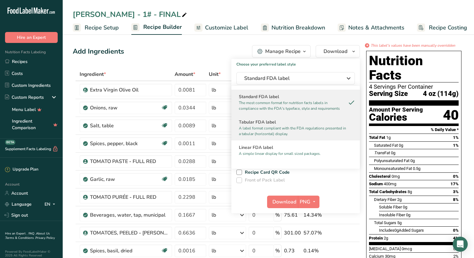
click at [268, 124] on h2 "Tabular FDA label" at bounding box center [295, 122] width 113 height 7
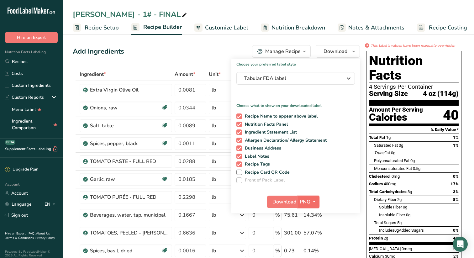
click at [314, 201] on icon "button" at bounding box center [313, 202] width 5 height 8
click at [308, 234] on link "SVG" at bounding box center [309, 235] width 20 height 10
click at [286, 201] on span "Download" at bounding box center [284, 202] width 24 height 8
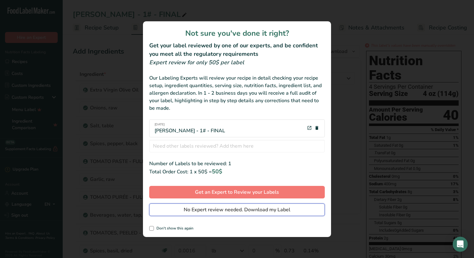
click at [205, 209] on span "No Expert review needed. Download my Label" at bounding box center [237, 210] width 107 height 8
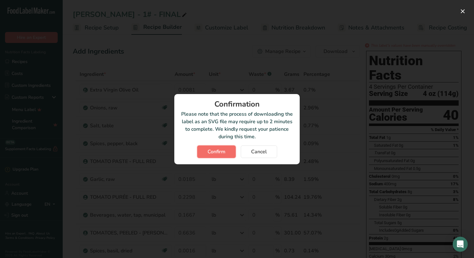
click at [216, 150] on span "Confirm" at bounding box center [216, 152] width 18 height 8
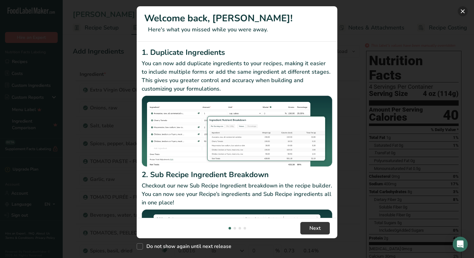
click at [463, 12] on button "New Features" at bounding box center [463, 11] width 10 height 10
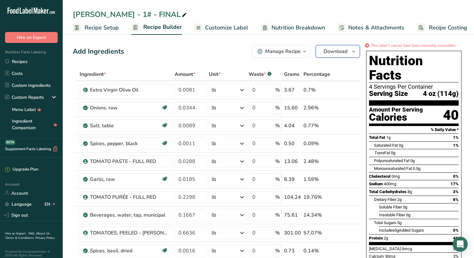
click at [353, 50] on icon "button" at bounding box center [353, 52] width 5 height 8
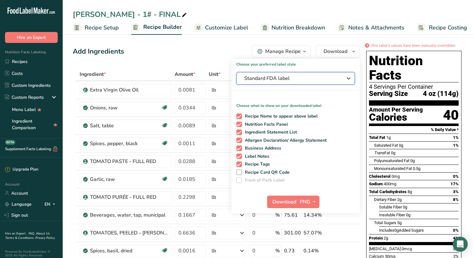
click at [348, 77] on icon "button" at bounding box center [349, 78] width 8 height 11
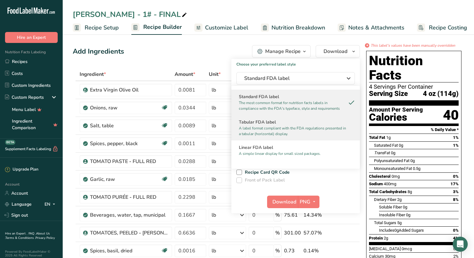
click at [260, 125] on h2 "Tabular FDA label" at bounding box center [295, 122] width 113 height 7
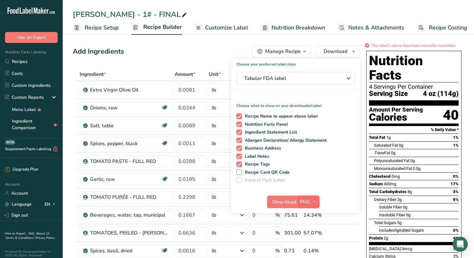
click at [314, 201] on icon "button" at bounding box center [313, 202] width 5 height 8
click at [311, 234] on link "SVG" at bounding box center [309, 235] width 20 height 10
click at [283, 199] on span "Download" at bounding box center [284, 202] width 24 height 8
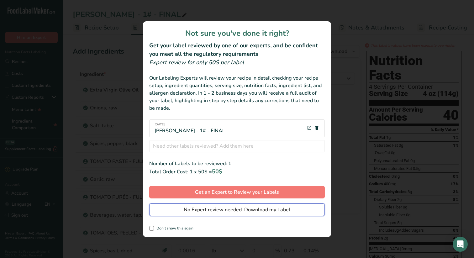
click at [210, 207] on span "No Expert review needed. Download my Label" at bounding box center [237, 210] width 107 height 8
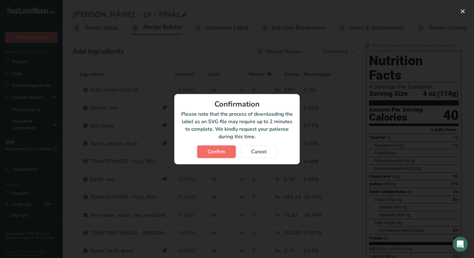
click at [216, 146] on button "Confirm" at bounding box center [216, 151] width 39 height 13
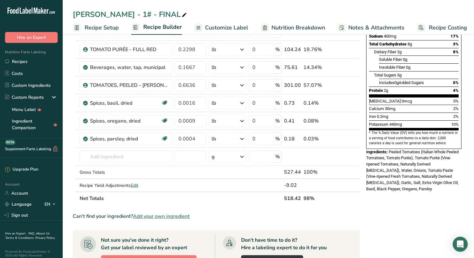
scroll to position [148, 0]
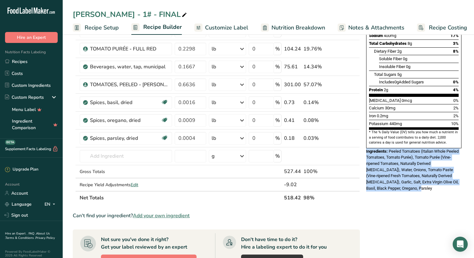
drag, startPoint x: 391, startPoint y: 174, endPoint x: 365, endPoint y: 139, distance: 43.3
click at [365, 139] on div "Nutrition Facts 4 Servings Per Container Serving Size 4 oz (114g) Amount Per Se…" at bounding box center [414, 47] width 100 height 294
copy div "Ingredients: Peeled Tomatoes (Italian Whole Peeled Tomatoes, Tomato Purée), Tom…"
click at [29, 58] on link "Recipes" at bounding box center [31, 61] width 63 height 12
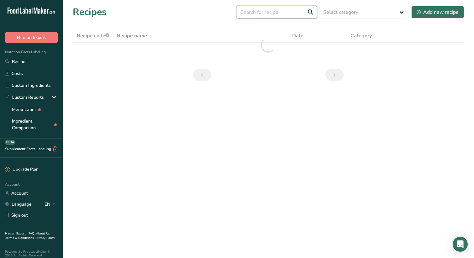
click at [280, 10] on input "text" at bounding box center [277, 12] width 80 height 13
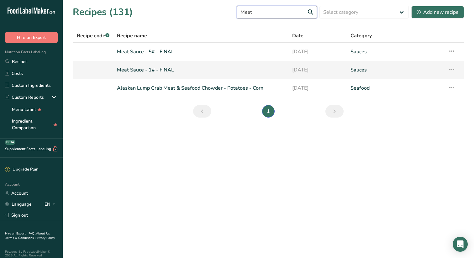
type input "Meat"
click at [157, 71] on link "Meat Sauce - 1# - FINAL" at bounding box center [201, 69] width 168 height 13
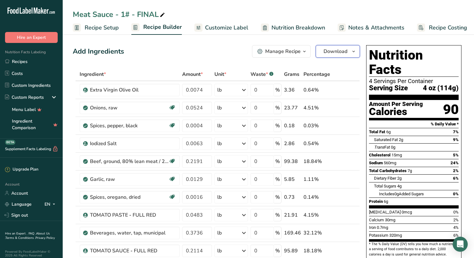
click at [354, 49] on icon "button" at bounding box center [353, 52] width 5 height 8
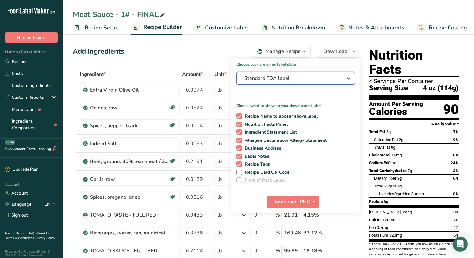
click at [348, 77] on icon "button" at bounding box center [349, 78] width 8 height 11
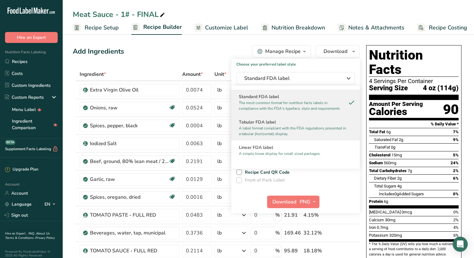
click at [257, 123] on h2 "Tabular FDA label" at bounding box center [295, 122] width 113 height 7
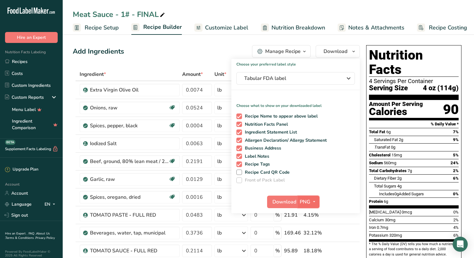
click at [315, 198] on icon "button" at bounding box center [313, 202] width 5 height 8
click at [309, 233] on link "SVG" at bounding box center [309, 235] width 20 height 10
click at [287, 202] on span "Download" at bounding box center [284, 202] width 24 height 8
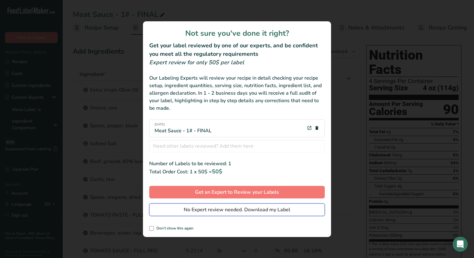
click at [218, 207] on span "No Expert review needed. Download my Label" at bounding box center [237, 210] width 107 height 8
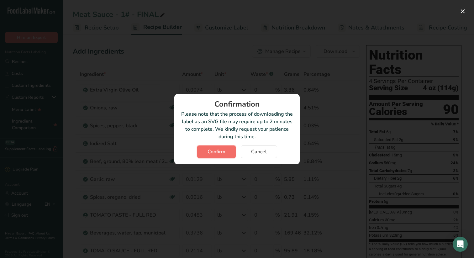
click at [216, 149] on span "Confirm" at bounding box center [216, 152] width 18 height 8
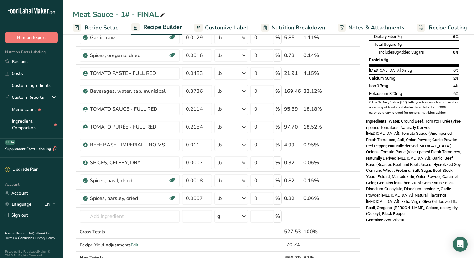
scroll to position [149, 0]
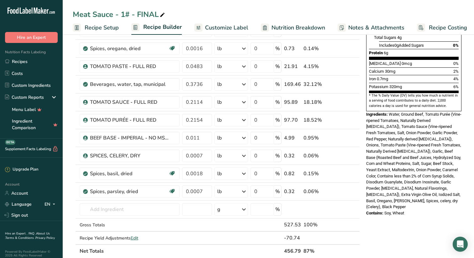
drag, startPoint x: 410, startPoint y: 198, endPoint x: 366, endPoint y: 98, distance: 108.9
click at [366, 98] on div "Nutrition Facts 4 Servings Per Container Serving Size 4 oz (114g) Amount Per Se…" at bounding box center [414, 56] width 100 height 325
copy div "Ingredients: Water, Ground Beef, Tomato Purée (Vine-ripened Tomatoes, Naturally…"
click at [24, 60] on link "Recipes" at bounding box center [31, 61] width 63 height 12
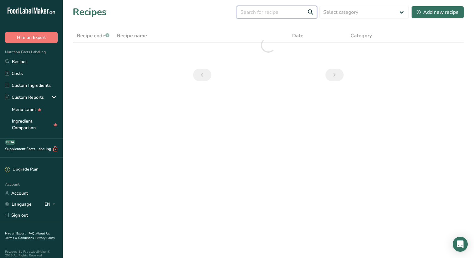
click at [299, 13] on input "text" at bounding box center [277, 12] width 80 height 13
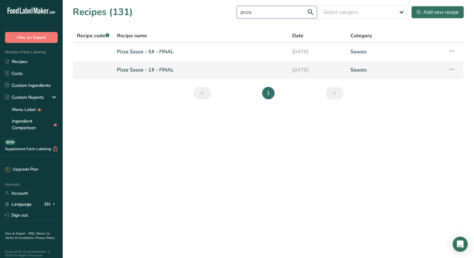
type input "pizza"
click at [161, 70] on link "Pizza Sauce - 1# - FINAL" at bounding box center [201, 69] width 168 height 13
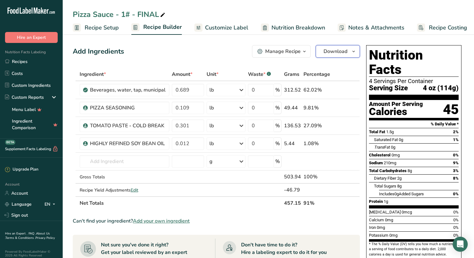
click at [353, 51] on icon "button" at bounding box center [353, 52] width 5 height 8
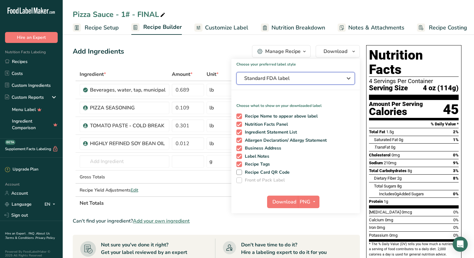
click at [350, 77] on icon "button" at bounding box center [349, 78] width 8 height 11
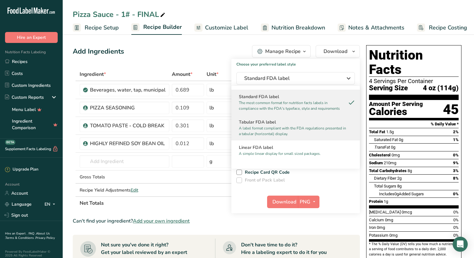
click at [274, 123] on h2 "Tabular FDA label" at bounding box center [295, 122] width 113 height 7
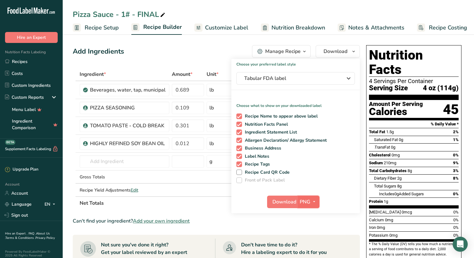
click at [316, 201] on icon "button" at bounding box center [313, 202] width 5 height 8
click at [311, 233] on link "SVG" at bounding box center [309, 235] width 20 height 10
click at [284, 201] on span "Download" at bounding box center [284, 202] width 24 height 8
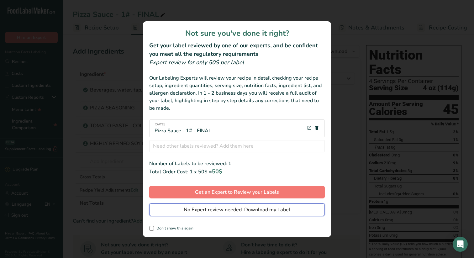
click at [211, 206] on span "No Expert review needed. Download my Label" at bounding box center [237, 210] width 107 height 8
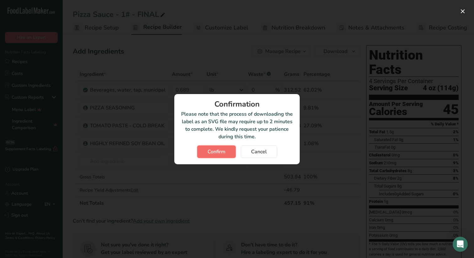
click at [219, 151] on span "Confirm" at bounding box center [216, 152] width 18 height 8
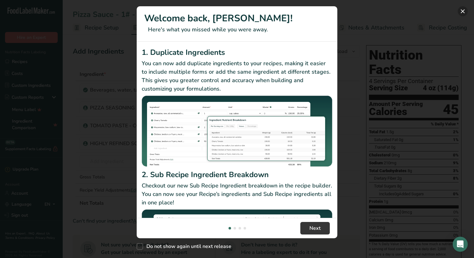
click at [463, 9] on button "New Features" at bounding box center [463, 11] width 10 height 10
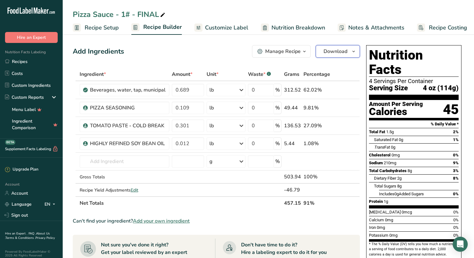
click at [353, 50] on icon "button" at bounding box center [353, 52] width 5 height 8
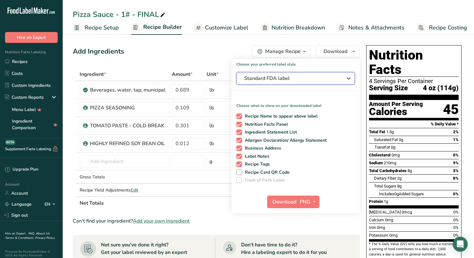
click at [349, 78] on icon "button" at bounding box center [349, 78] width 8 height 11
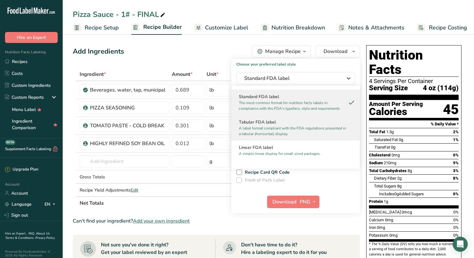
click at [270, 126] on p "A label format compliant with the FDA regulations presented in a tabular (horiz…" at bounding box center [293, 130] width 108 height 11
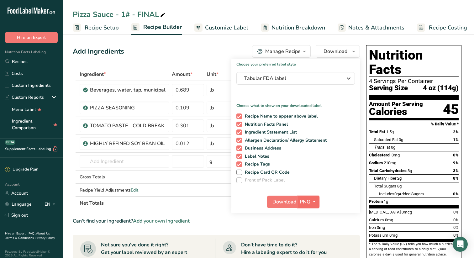
click at [314, 201] on icon "button" at bounding box center [313, 202] width 5 height 8
click at [310, 234] on link "SVG" at bounding box center [309, 235] width 20 height 10
click at [284, 199] on span "Download" at bounding box center [284, 202] width 24 height 8
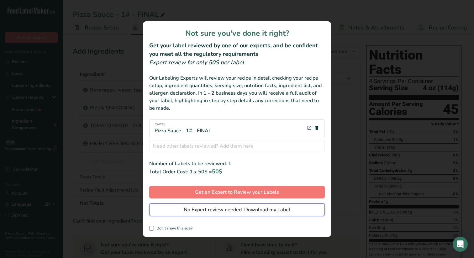
click at [255, 207] on span "No Expert review needed. Download my Label" at bounding box center [237, 210] width 107 height 8
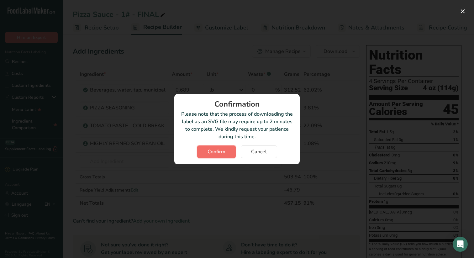
click at [215, 148] on span "Confirm" at bounding box center [216, 152] width 18 height 8
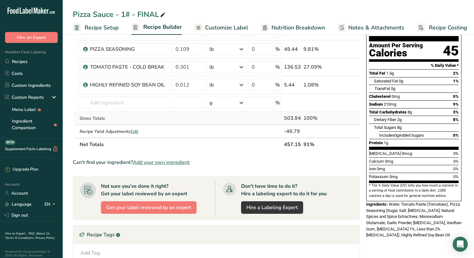
scroll to position [67, 0]
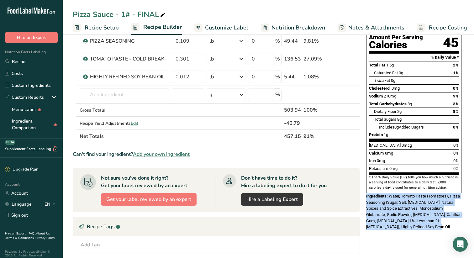
drag, startPoint x: 408, startPoint y: 212, endPoint x: 364, endPoint y: 182, distance: 52.9
click at [364, 182] on div "Nutrition Facts 4 Servings Per Container Serving Size 4 oz (114g) Amount Per Se…" at bounding box center [414, 104] width 100 height 257
copy div "Ingredients: Water, Tomato Paste (Tomatoes), Pizza Seasoning (Sugar, Salt, Dext…"
click at [24, 61] on link "Recipes" at bounding box center [31, 61] width 63 height 12
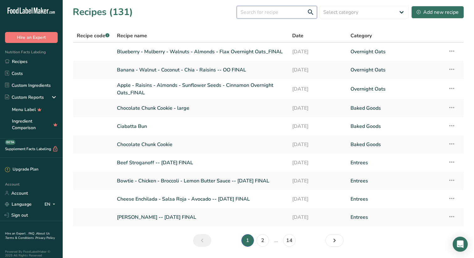
click at [295, 13] on input "text" at bounding box center [277, 12] width 80 height 13
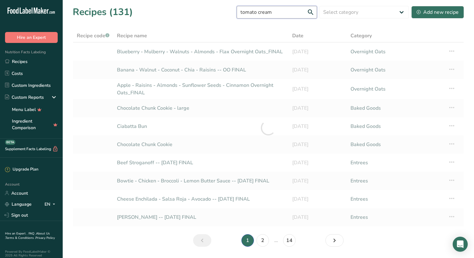
type input "tomato cream"
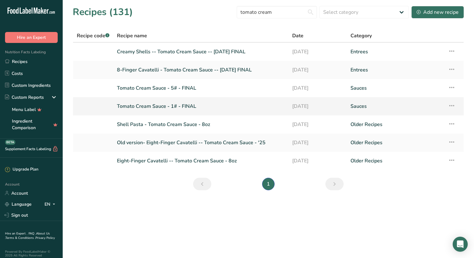
click at [165, 105] on link "Tomato Cream Sauce - 1# - FINAL" at bounding box center [201, 106] width 168 height 13
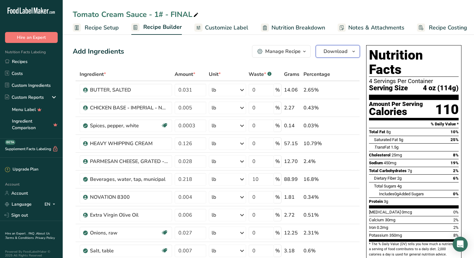
click at [354, 49] on icon "button" at bounding box center [353, 52] width 5 height 8
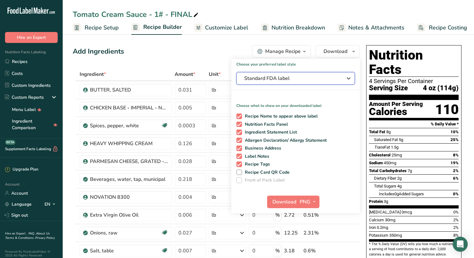
click at [348, 77] on icon "button" at bounding box center [349, 78] width 8 height 11
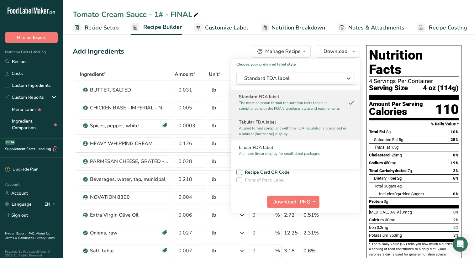
click at [263, 123] on h2 "Tabular FDA label" at bounding box center [295, 122] width 113 height 7
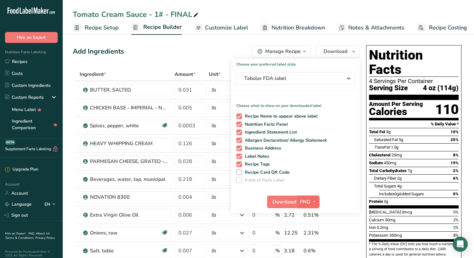
click at [314, 200] on icon "button" at bounding box center [313, 202] width 5 height 8
click at [309, 233] on link "SVG" at bounding box center [309, 235] width 20 height 10
click at [281, 201] on span "Download" at bounding box center [284, 202] width 24 height 8
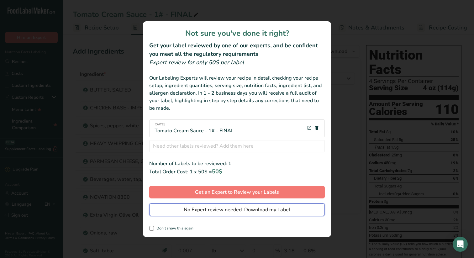
click at [255, 210] on span "No Expert review needed. Download my Label" at bounding box center [237, 210] width 107 height 8
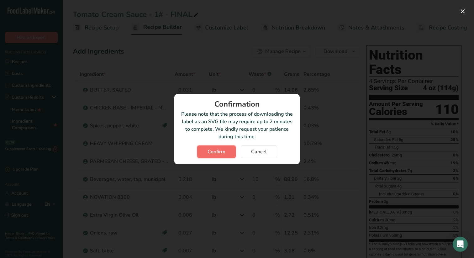
click at [216, 150] on span "Confirm" at bounding box center [216, 152] width 18 height 8
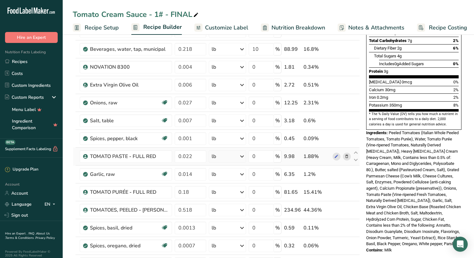
scroll to position [150, 0]
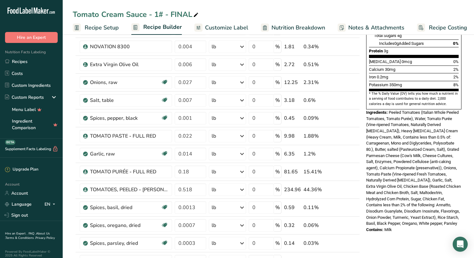
drag, startPoint x: 398, startPoint y: 215, endPoint x: 364, endPoint y: 97, distance: 122.4
click at [364, 97] on div "Nutrition Facts 4 Servings Per Container Serving Size 4 oz (114g) Amount Per Se…" at bounding box center [414, 63] width 100 height 343
copy div "Ingredients: Peeled Tomatoes (Italian Whole Peeled Tomatoes, Tomato Purée), Wat…"
click at [22, 61] on link "Recipes" at bounding box center [31, 61] width 63 height 12
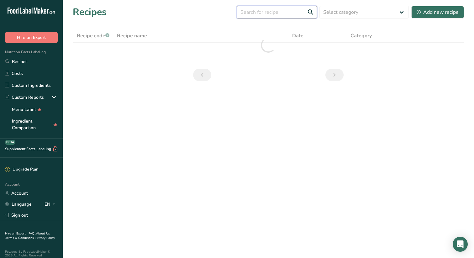
click at [290, 13] on input "text" at bounding box center [277, 12] width 80 height 13
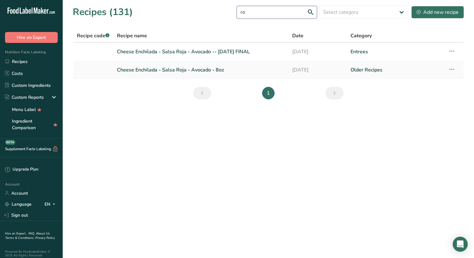
type input "r"
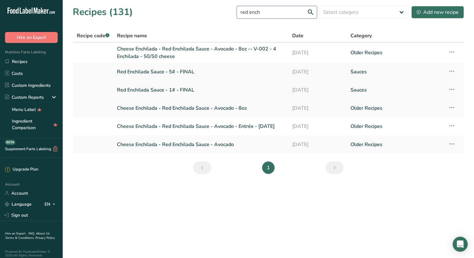
type input "red ench"
click at [170, 89] on link "Red Enchilada Sauce - 1# - FINAL" at bounding box center [201, 89] width 168 height 13
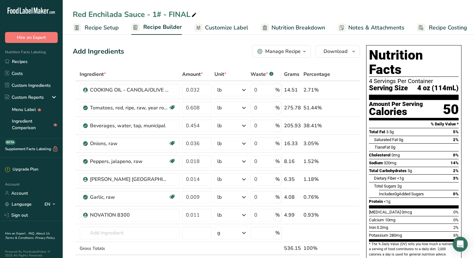
click at [145, 13] on div "Red Enchilada Sauce - 1# - FINAL" at bounding box center [135, 14] width 125 height 11
click at [144, 16] on input "Red Enchilada Sauce - 1# - FINAL" at bounding box center [268, 14] width 391 height 11
type input "Salsa Roja - 1# - FINAL"
click at [354, 50] on icon "button" at bounding box center [353, 52] width 5 height 8
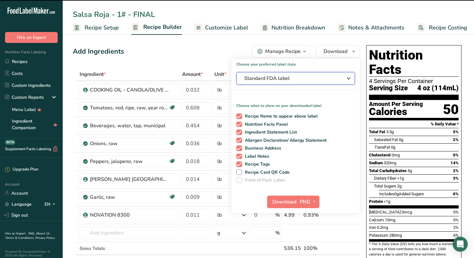
click at [348, 78] on icon "button" at bounding box center [349, 78] width 8 height 11
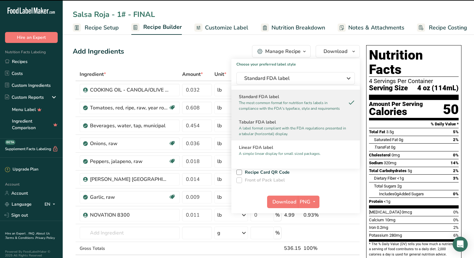
click at [267, 122] on h2 "Tabular FDA label" at bounding box center [295, 122] width 113 height 7
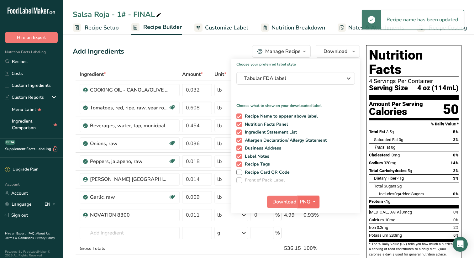
click at [315, 200] on icon "button" at bounding box center [313, 202] width 5 height 8
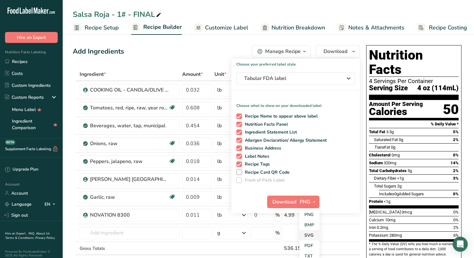
click at [309, 233] on link "SVG" at bounding box center [309, 235] width 20 height 10
click at [285, 201] on span "Download" at bounding box center [284, 202] width 24 height 8
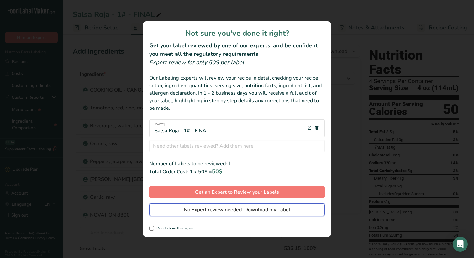
click at [215, 207] on span "No Expert review needed. Download my Label" at bounding box center [237, 210] width 107 height 8
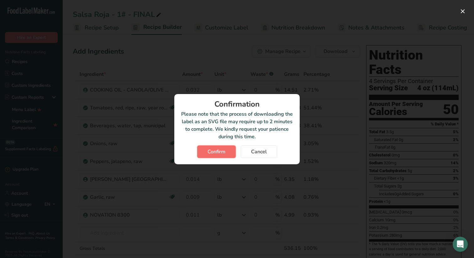
click at [215, 149] on span "Confirm" at bounding box center [216, 152] width 18 height 8
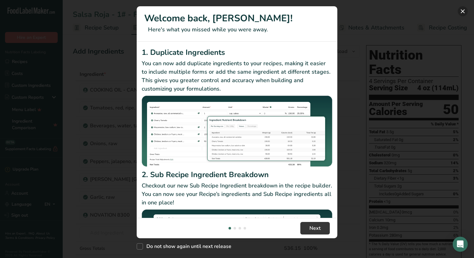
click at [463, 12] on button "New Features" at bounding box center [463, 11] width 10 height 10
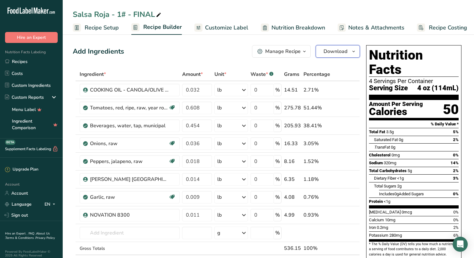
click at [354, 50] on icon "button" at bounding box center [353, 52] width 5 height 8
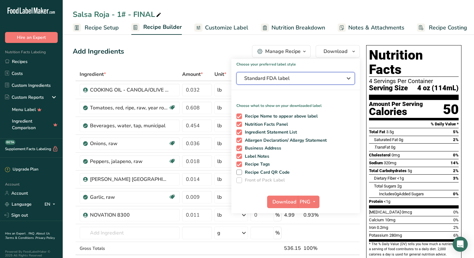
click at [349, 78] on icon "button" at bounding box center [349, 78] width 8 height 11
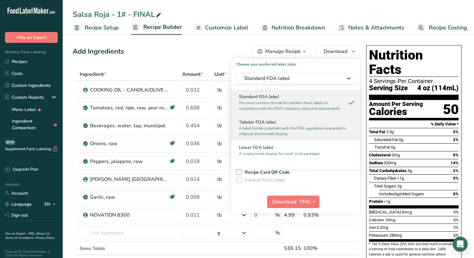
click at [290, 124] on h2 "Tabular FDA label" at bounding box center [295, 122] width 113 height 7
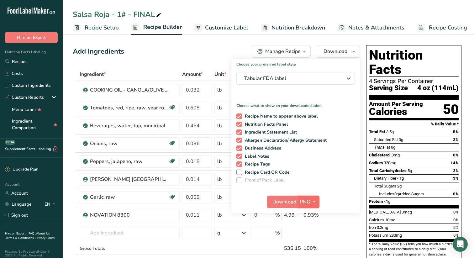
click at [314, 201] on icon "button" at bounding box center [313, 202] width 5 height 8
click at [310, 235] on link "SVG" at bounding box center [309, 235] width 20 height 10
click at [281, 199] on span "Download" at bounding box center [284, 202] width 24 height 8
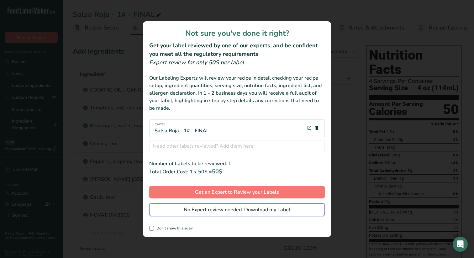
click at [210, 207] on span "No Expert review needed. Download my Label" at bounding box center [237, 210] width 107 height 8
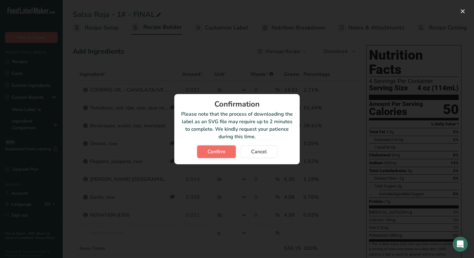
click at [217, 150] on span "Confirm" at bounding box center [216, 152] width 18 height 8
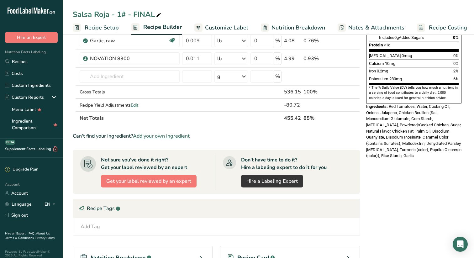
scroll to position [166, 0]
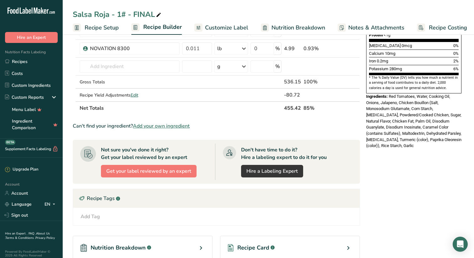
click at [405, 130] on div "Ingredients: Red Tomatoes, Water, Cooking Oil, Onions, Jalapeno, Chicken Bouill…" at bounding box center [413, 120] width 95 height 55
drag, startPoint x: 402, startPoint y: 131, endPoint x: 365, endPoint y: 83, distance: 60.1
click at [365, 83] on div "Nutrition Facts 4 Servings Per Container Serving Size 4 oz (114mL) Amount Per S…" at bounding box center [414, 13] width 100 height 275
copy div "Ingredients: Red Tomatoes, Water, Cooking Oil, Onions, Jalapeno, Chicken Bouill…"
click at [25, 62] on link "Recipes" at bounding box center [31, 61] width 63 height 12
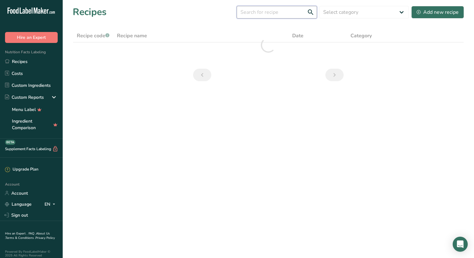
click at [281, 13] on input "text" at bounding box center [277, 12] width 80 height 13
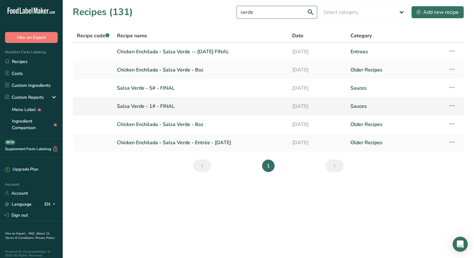
type input "verde"
click at [155, 106] on link "Salsa Verde - 1# - FINAL" at bounding box center [201, 106] width 168 height 13
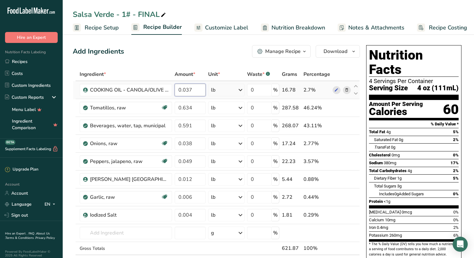
click at [197, 90] on input "0.037" at bounding box center [190, 90] width 31 height 13
type input "0.036"
click at [196, 108] on div "Ingredient * Amount * Unit * Waste * .a-a{fill:#347362;}.b-a{fill:#fff;} Grams …" at bounding box center [216, 174] width 287 height 213
type input "0.609"
click at [196, 124] on div "Ingredient * Amount * Unit * Waste * .a-a{fill:#347362;}.b-a{fill:#fff;} Grams …" at bounding box center [216, 174] width 287 height 213
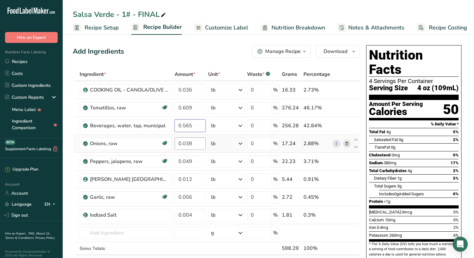
type input "0.565"
click at [195, 143] on div "Ingredient * Amount * Unit * Waste * .a-a{fill:#347362;}.b-a{fill:#fff;} Grams …" at bounding box center [216, 174] width 287 height 213
click at [197, 161] on div "Ingredient * Amount * Unit * Waste * .a-a{fill:#347362;}.b-a{fill:#fff;} Grams …" at bounding box center [216, 174] width 287 height 213
type input "0.052"
click at [197, 178] on div "Ingredient * Amount * Unit * Waste * .a-a{fill:#347362;}.b-a{fill:#fff;} Grams …" at bounding box center [216, 174] width 287 height 213
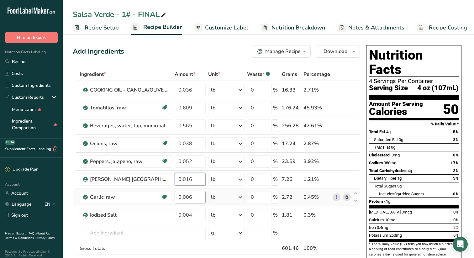
type input "0.016"
click at [196, 196] on div "Ingredient * Amount * Unit * Waste * .a-a{fill:#347362;}.b-a{fill:#fff;} Grams …" at bounding box center [216, 174] width 287 height 213
type input "0.011"
click at [196, 214] on div "Ingredient * Amount * Unit * Waste * .a-a{fill:#347362;}.b-a{fill:#fff;} Grams …" at bounding box center [216, 174] width 287 height 213
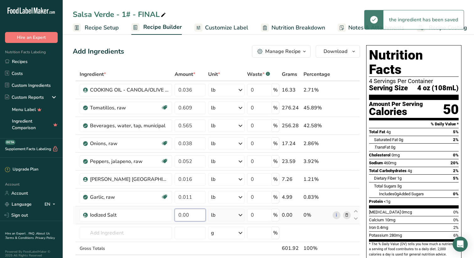
type input "0.004"
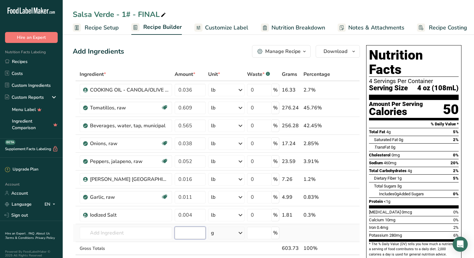
click at [195, 233] on div "Ingredient * Amount * Unit * Waste * .a-a{fill:#347362;}.b-a{fill:#fff;} Grams …" at bounding box center [216, 174] width 287 height 213
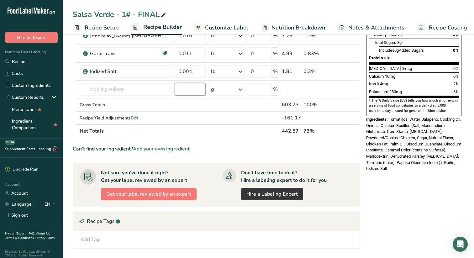
scroll to position [145, 0]
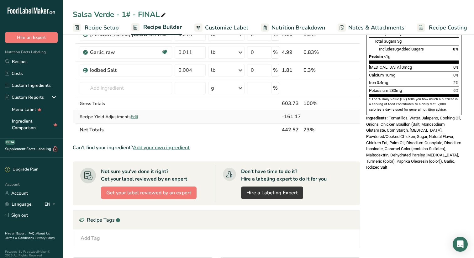
click at [137, 117] on span "Edit" at bounding box center [135, 117] width 8 height 6
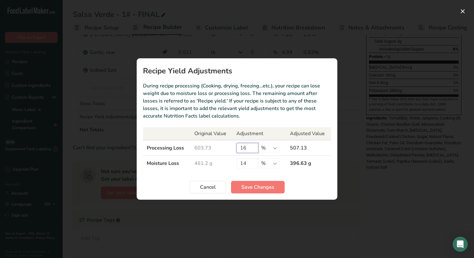
click at [248, 147] on input "16" at bounding box center [247, 148] width 22 height 10
type input "10"
click at [257, 183] on span "Save Changes" at bounding box center [257, 187] width 33 height 8
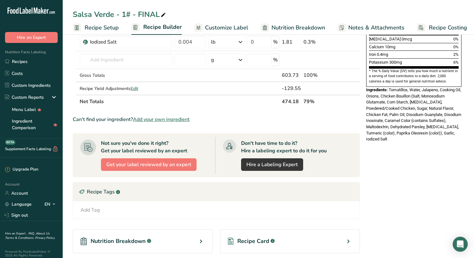
scroll to position [166, 0]
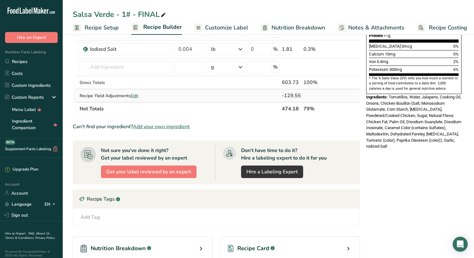
click at [138, 94] on span "Edit" at bounding box center [135, 96] width 8 height 6
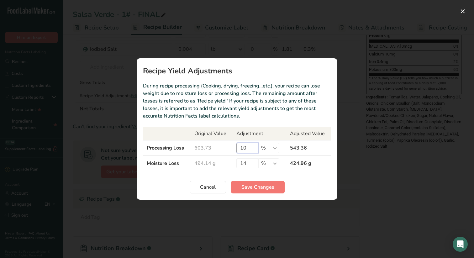
click at [247, 149] on input "10" at bounding box center [247, 148] width 22 height 10
type input "16"
click at [259, 186] on span "Save Changes" at bounding box center [257, 187] width 33 height 8
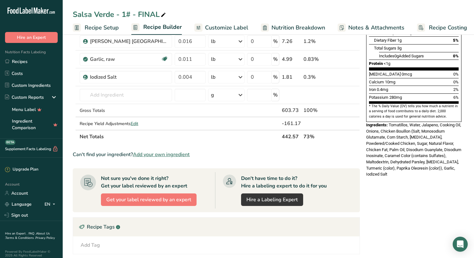
scroll to position [141, 0]
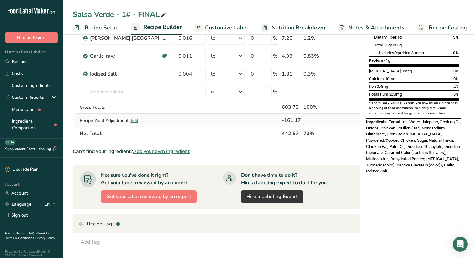
click at [138, 120] on span "Edit" at bounding box center [135, 121] width 8 height 6
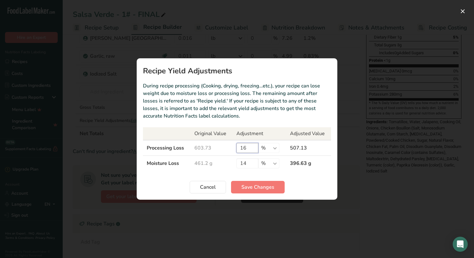
click at [249, 149] on input "16" at bounding box center [247, 148] width 22 height 10
type input "13"
click at [256, 187] on span "Save Changes" at bounding box center [257, 187] width 33 height 8
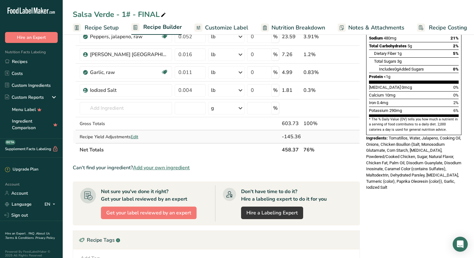
scroll to position [125, 0]
click at [137, 135] on span "Edit" at bounding box center [135, 136] width 8 height 6
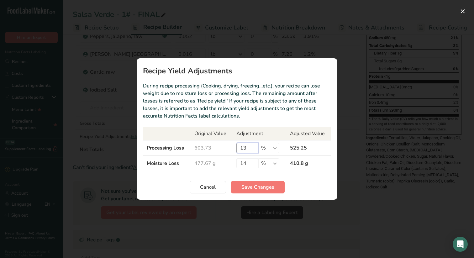
click at [249, 149] on input "13" at bounding box center [247, 148] width 22 height 10
type input "14"
click at [261, 187] on span "Save Changes" at bounding box center [257, 187] width 33 height 8
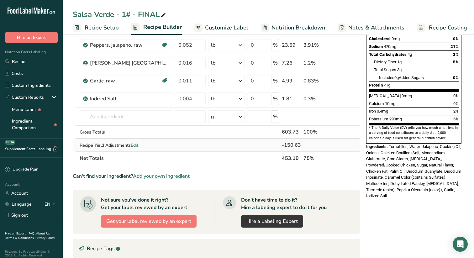
scroll to position [117, 0]
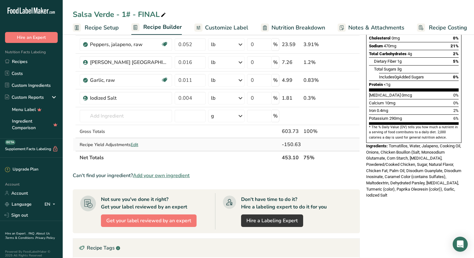
click at [138, 144] on span "Edit" at bounding box center [135, 145] width 8 height 6
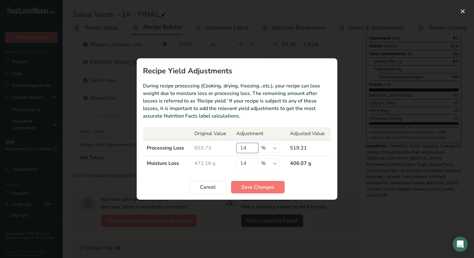
click at [247, 149] on input "14" at bounding box center [247, 148] width 22 height 10
type input "12"
click at [258, 186] on span "Save Changes" at bounding box center [257, 187] width 33 height 8
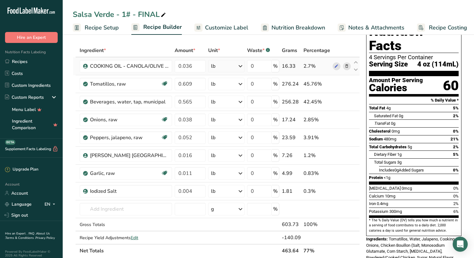
scroll to position [0, 0]
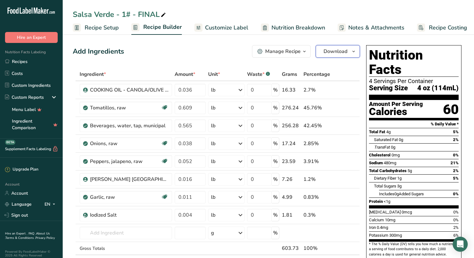
click at [354, 51] on icon "button" at bounding box center [353, 52] width 5 height 8
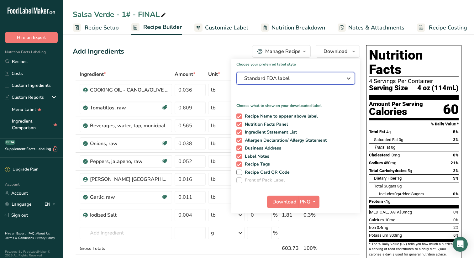
click at [350, 76] on icon "button" at bounding box center [349, 78] width 8 height 11
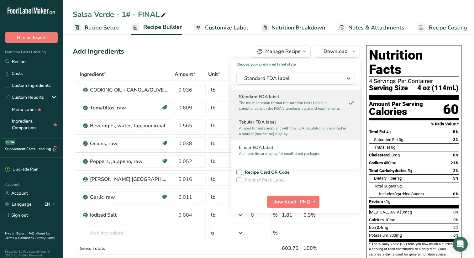
click at [285, 125] on h2 "Tabular FDA label" at bounding box center [295, 122] width 113 height 7
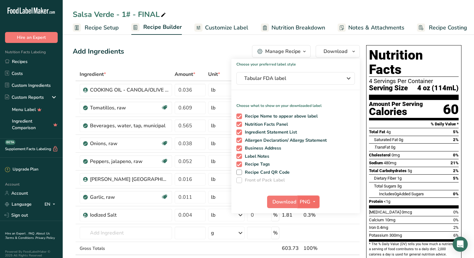
click at [314, 199] on icon "button" at bounding box center [313, 202] width 5 height 8
click at [309, 234] on link "SVG" at bounding box center [309, 235] width 20 height 10
click at [284, 201] on span "Download" at bounding box center [284, 202] width 24 height 8
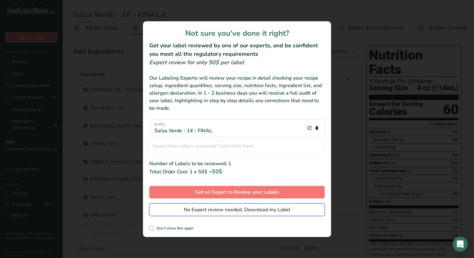
click at [216, 209] on span "No Expert review needed. Download my Label" at bounding box center [237, 210] width 107 height 8
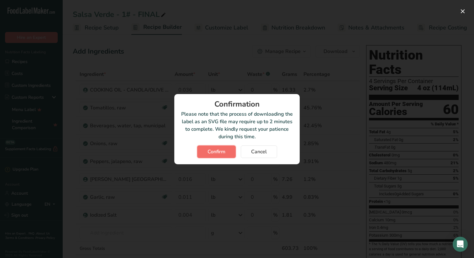
click at [216, 150] on span "Confirm" at bounding box center [216, 152] width 18 height 8
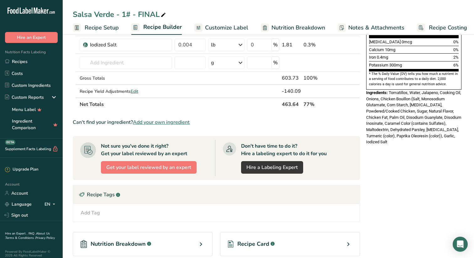
scroll to position [158, 0]
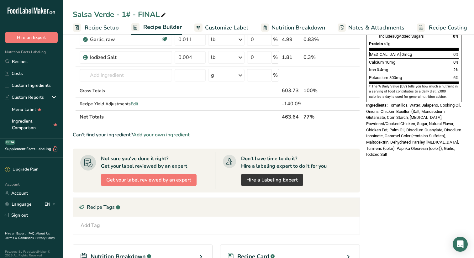
drag, startPoint x: 408, startPoint y: 139, endPoint x: 365, endPoint y: 92, distance: 63.2
click at [365, 92] on div "Nutrition Facts 4 Servings Per Container Serving Size 4 oz (114mL) Amount Per S…" at bounding box center [414, 22] width 100 height 275
copy div "Ingredients: Tomatillos, Water, Jalapeno, Cooking Oil, Onions, Chicken Bouillon…"
